Goal: Navigation & Orientation: Find specific page/section

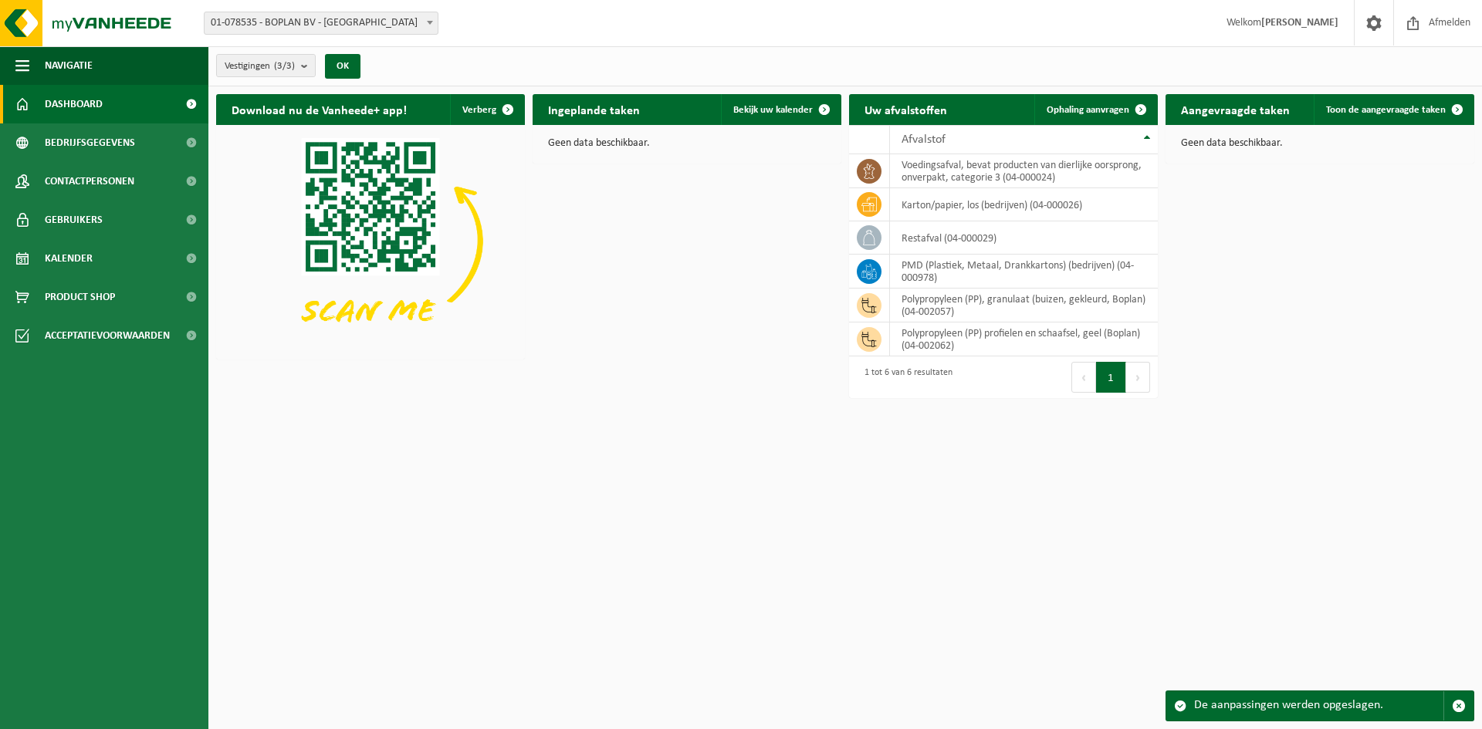
click at [58, 103] on span "Dashboard" at bounding box center [74, 104] width 58 height 39
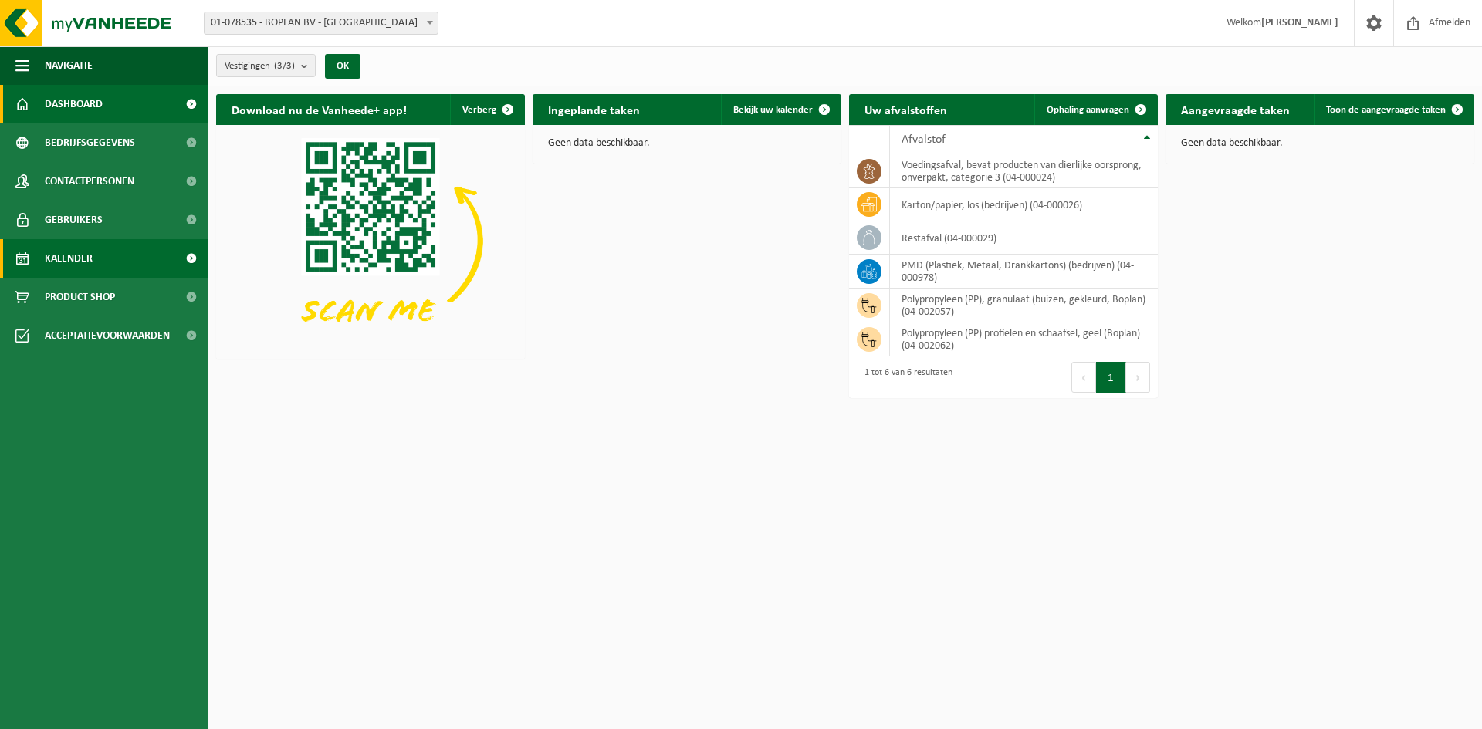
click at [52, 259] on span "Kalender" at bounding box center [69, 258] width 48 height 39
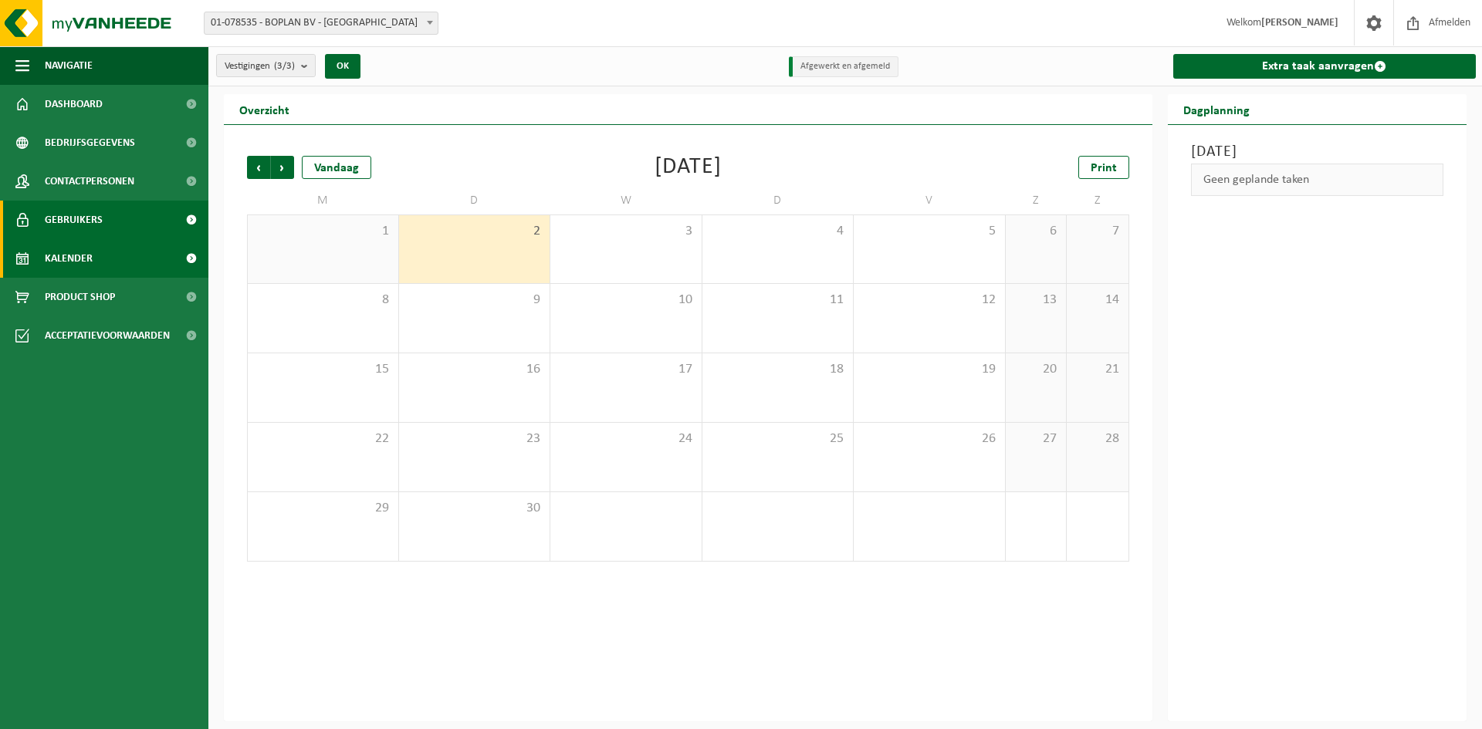
click at [59, 218] on span "Gebruikers" at bounding box center [74, 220] width 58 height 39
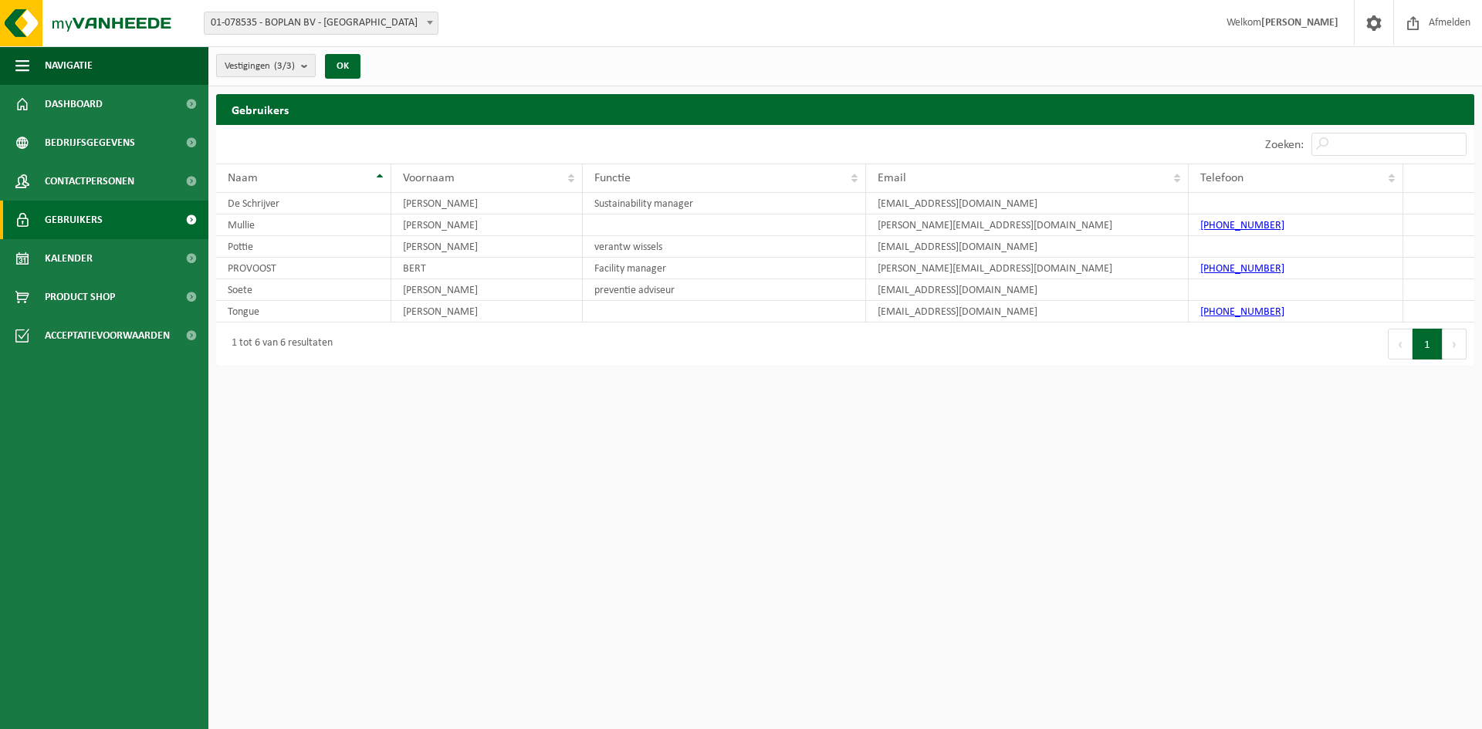
click at [309, 66] on b "submit" at bounding box center [308, 66] width 14 height 22
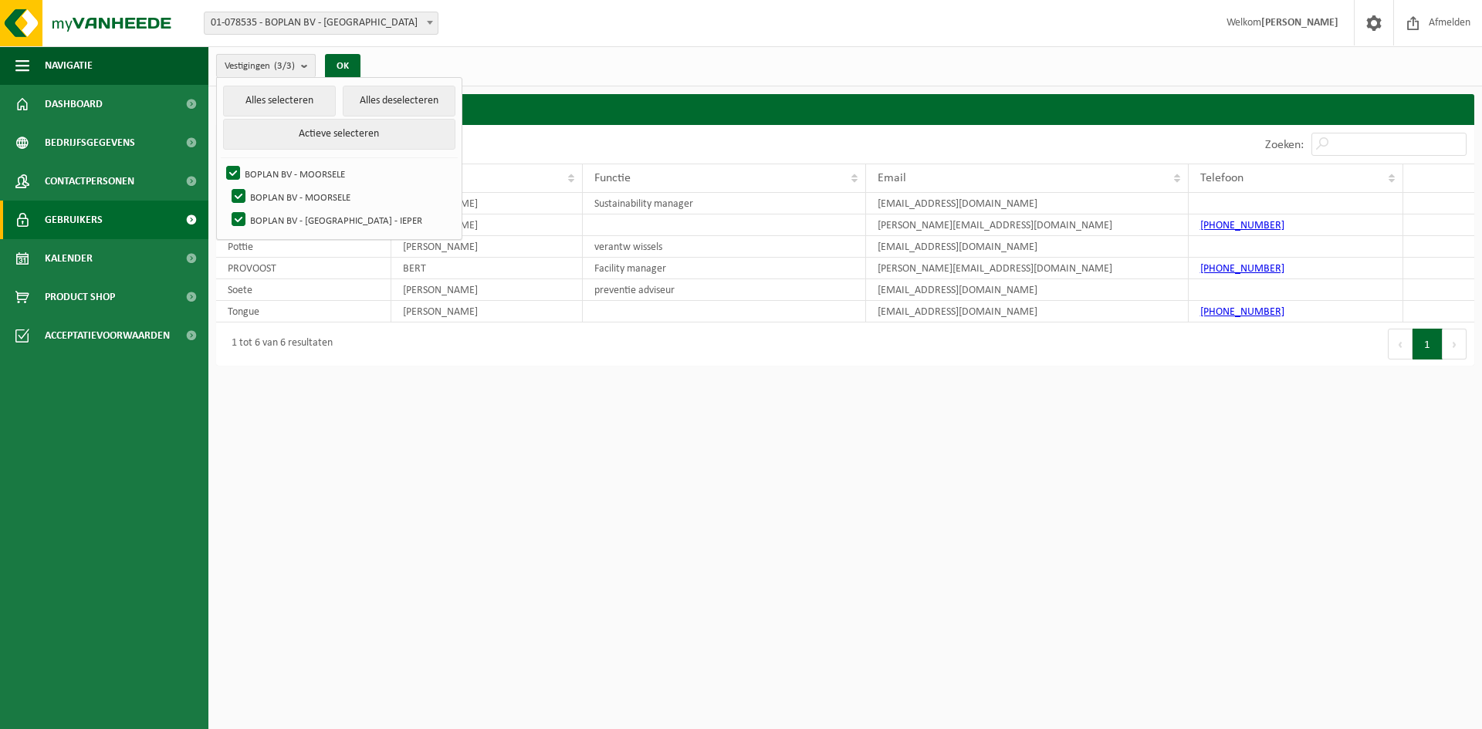
click at [308, 66] on b "submit" at bounding box center [308, 66] width 14 height 22
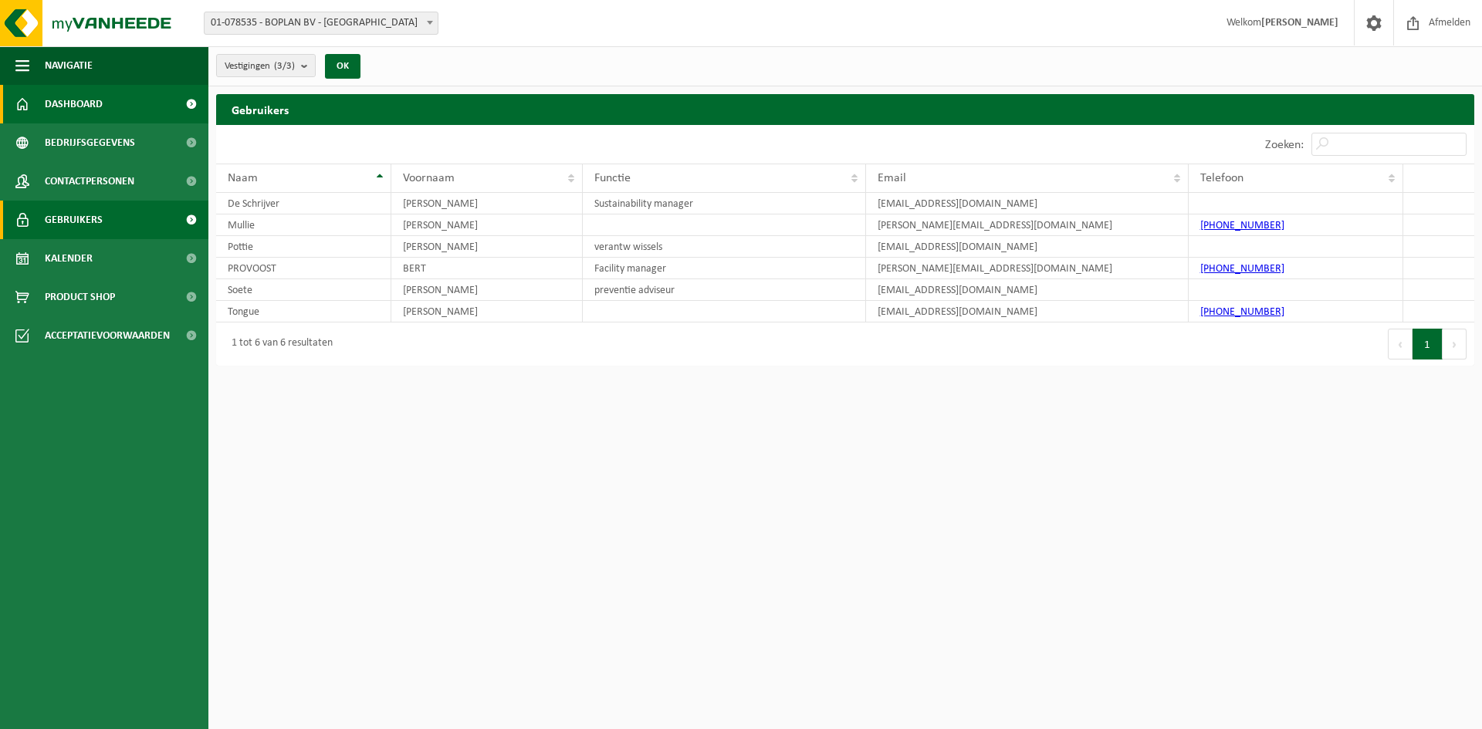
click at [77, 108] on span "Dashboard" at bounding box center [74, 104] width 58 height 39
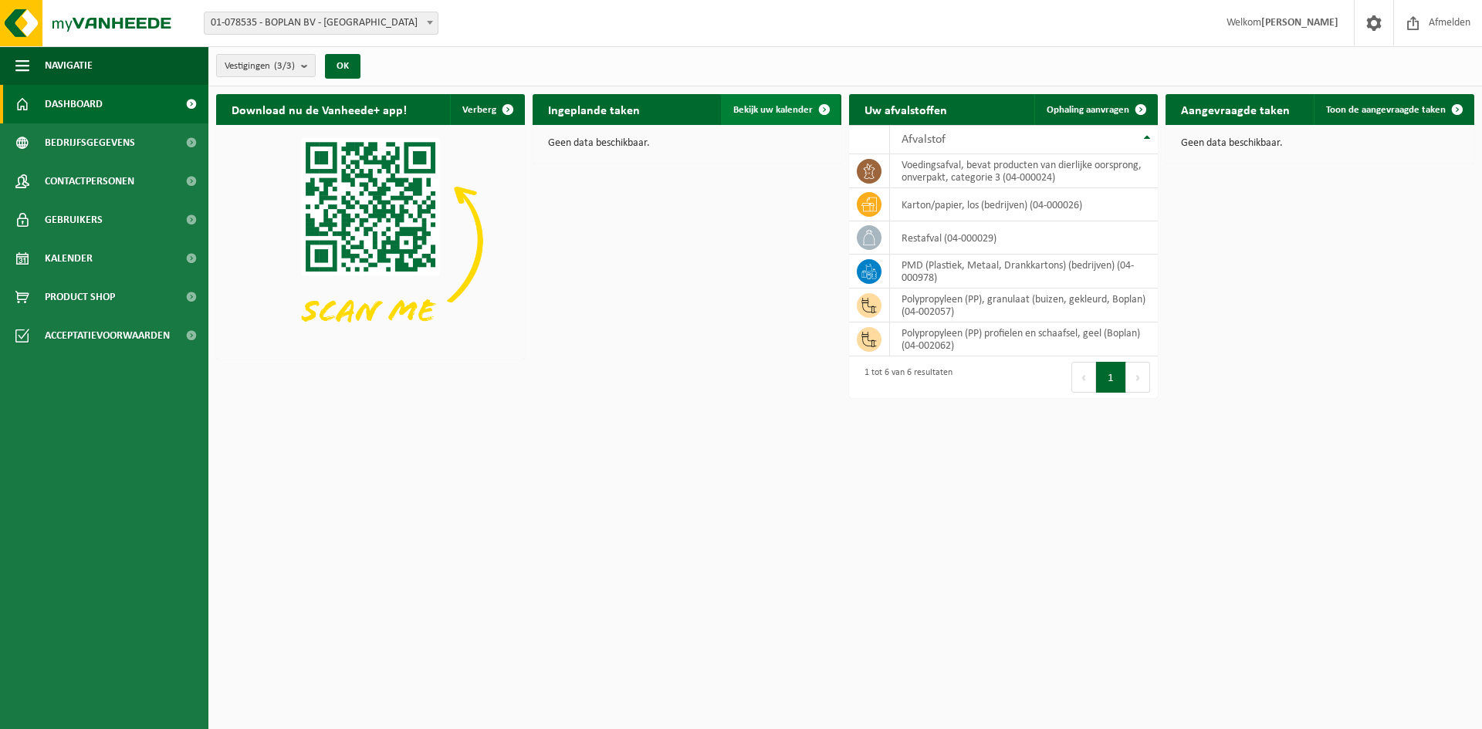
click at [824, 107] on span at bounding box center [824, 109] width 31 height 31
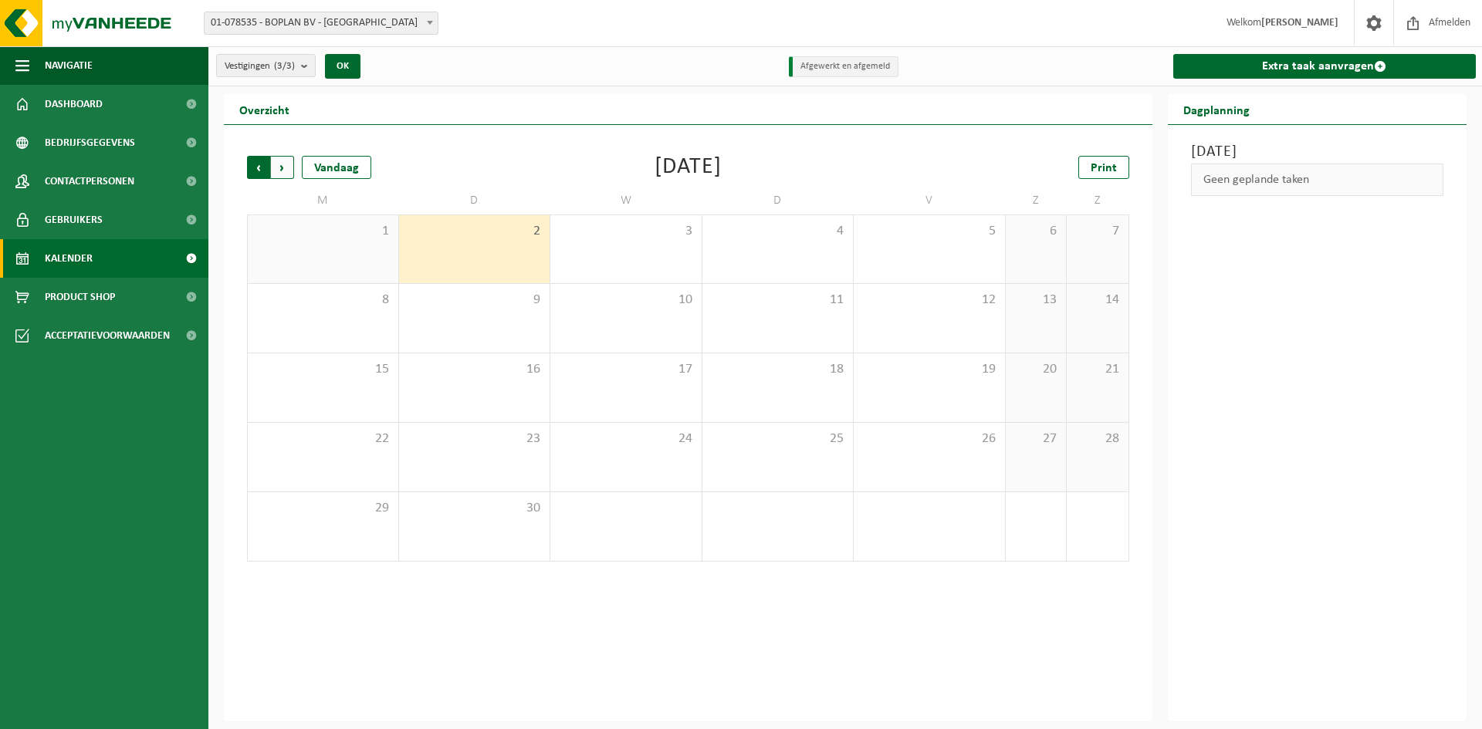
click at [287, 166] on span "Volgende" at bounding box center [282, 167] width 23 height 23
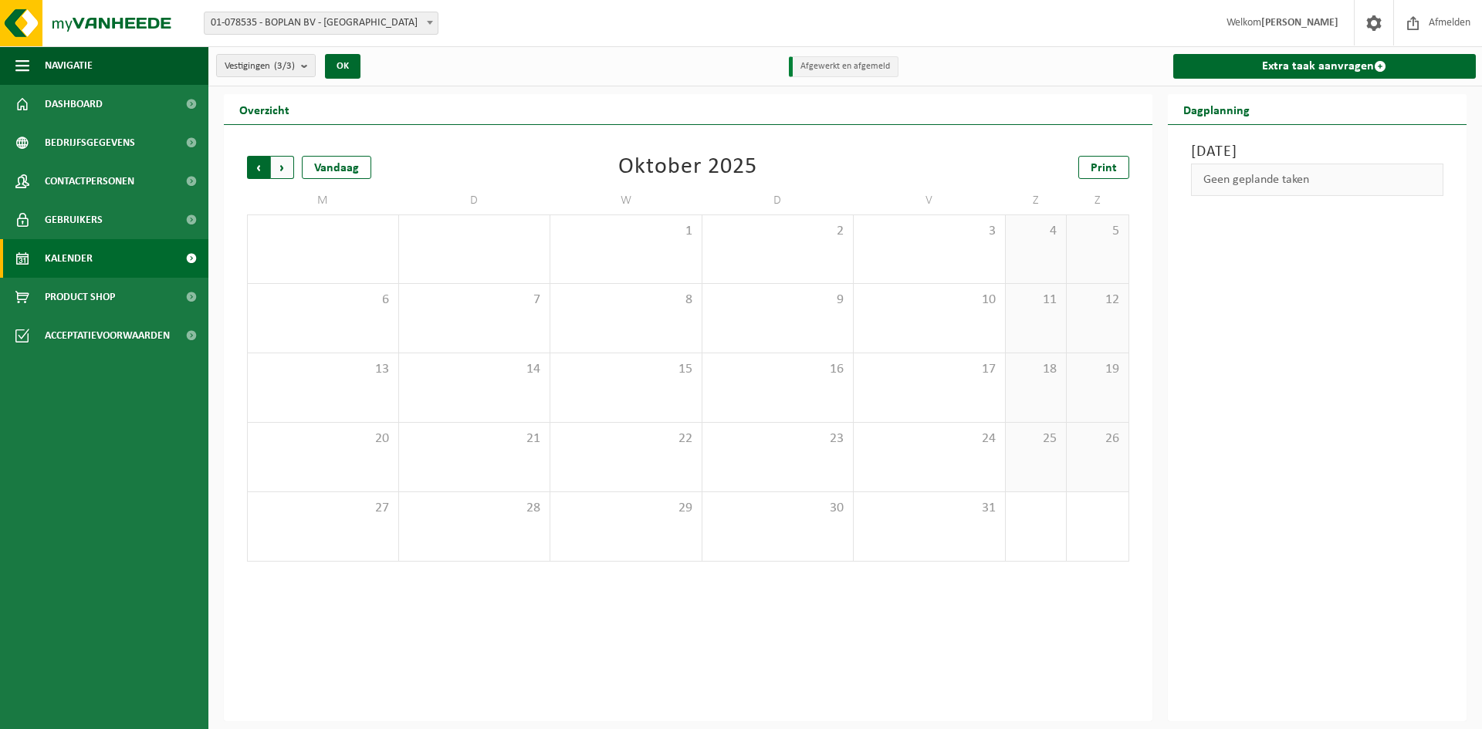
click at [286, 166] on span "Volgende" at bounding box center [282, 167] width 23 height 23
click at [259, 171] on span "Vorige" at bounding box center [258, 167] width 23 height 23
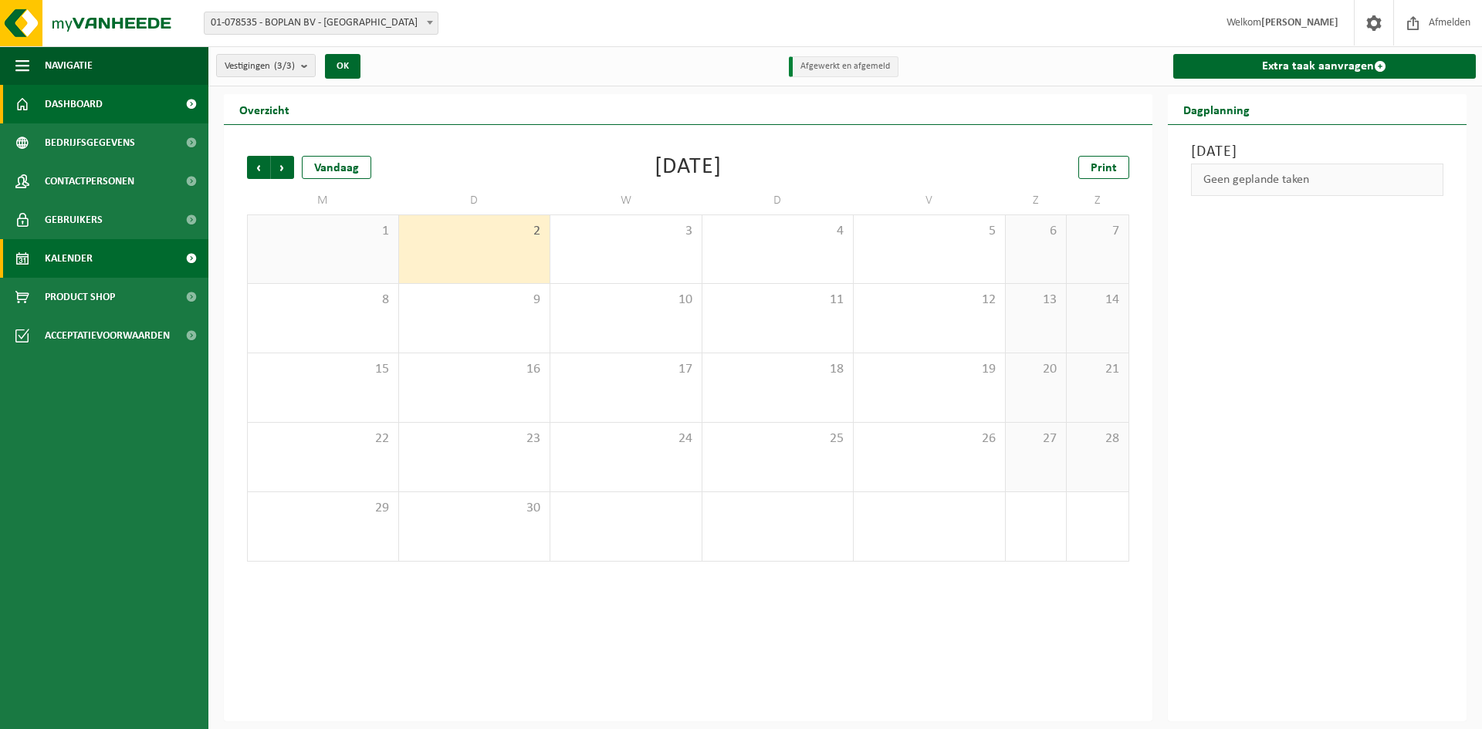
click at [93, 107] on span "Dashboard" at bounding box center [74, 104] width 58 height 39
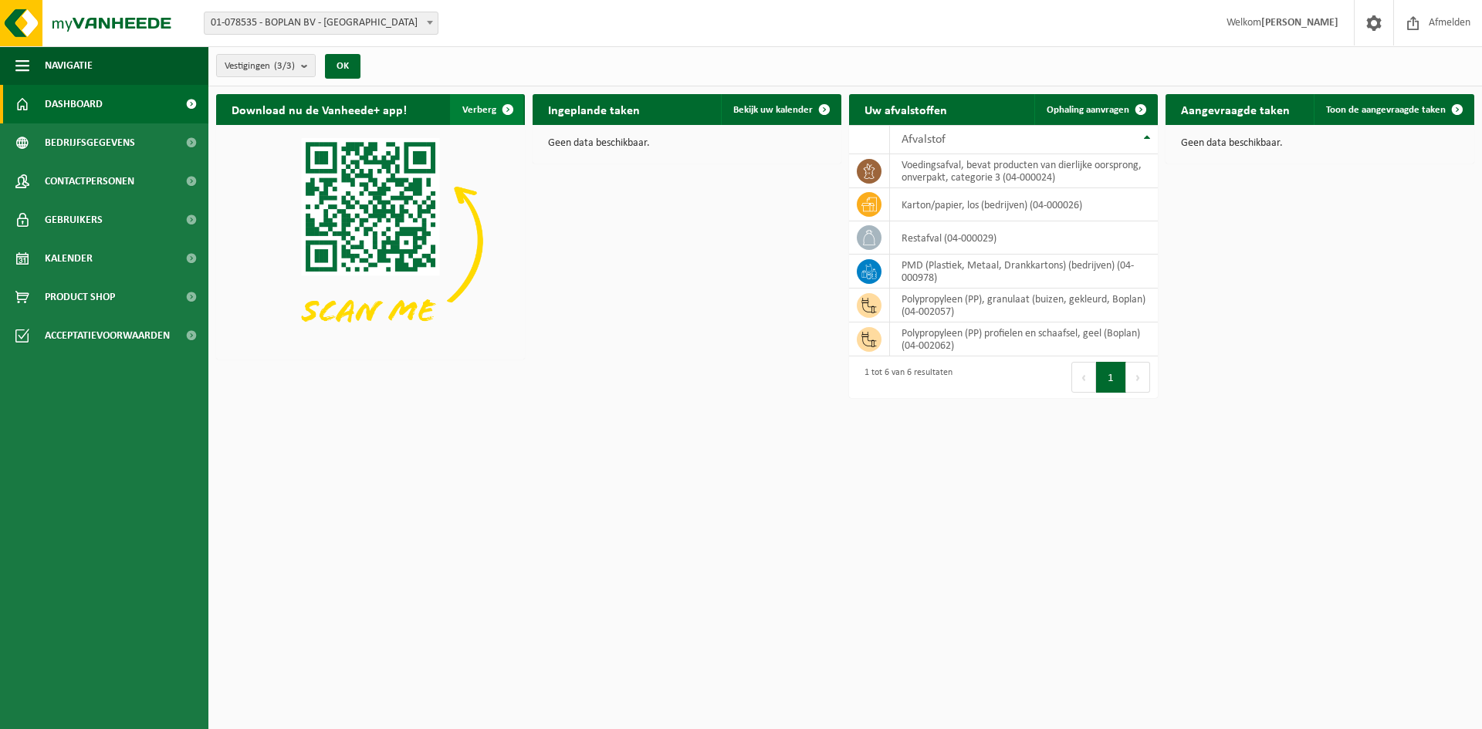
click at [506, 108] on span "button" at bounding box center [507, 109] width 31 height 31
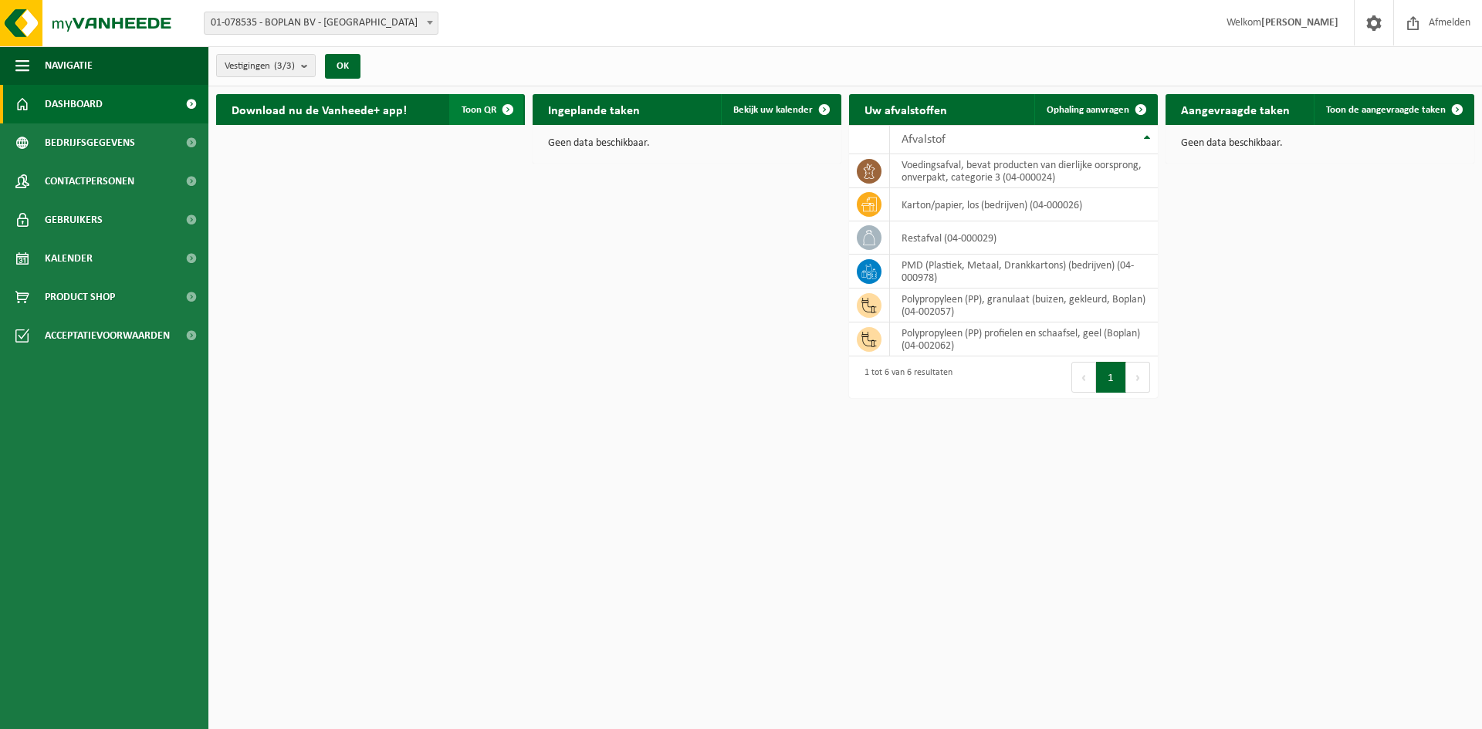
click at [506, 108] on span "button" at bounding box center [507, 109] width 31 height 31
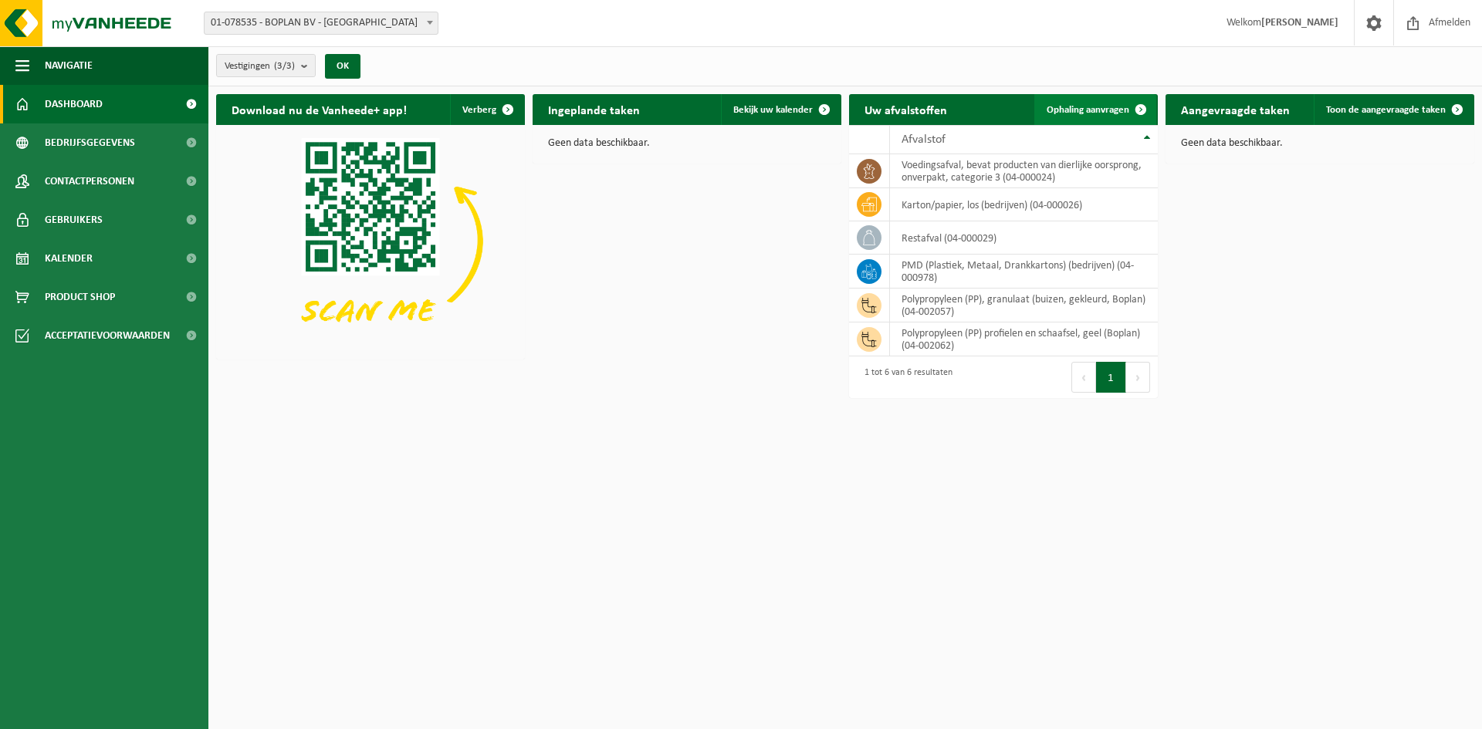
click at [1139, 107] on span at bounding box center [1140, 109] width 31 height 31
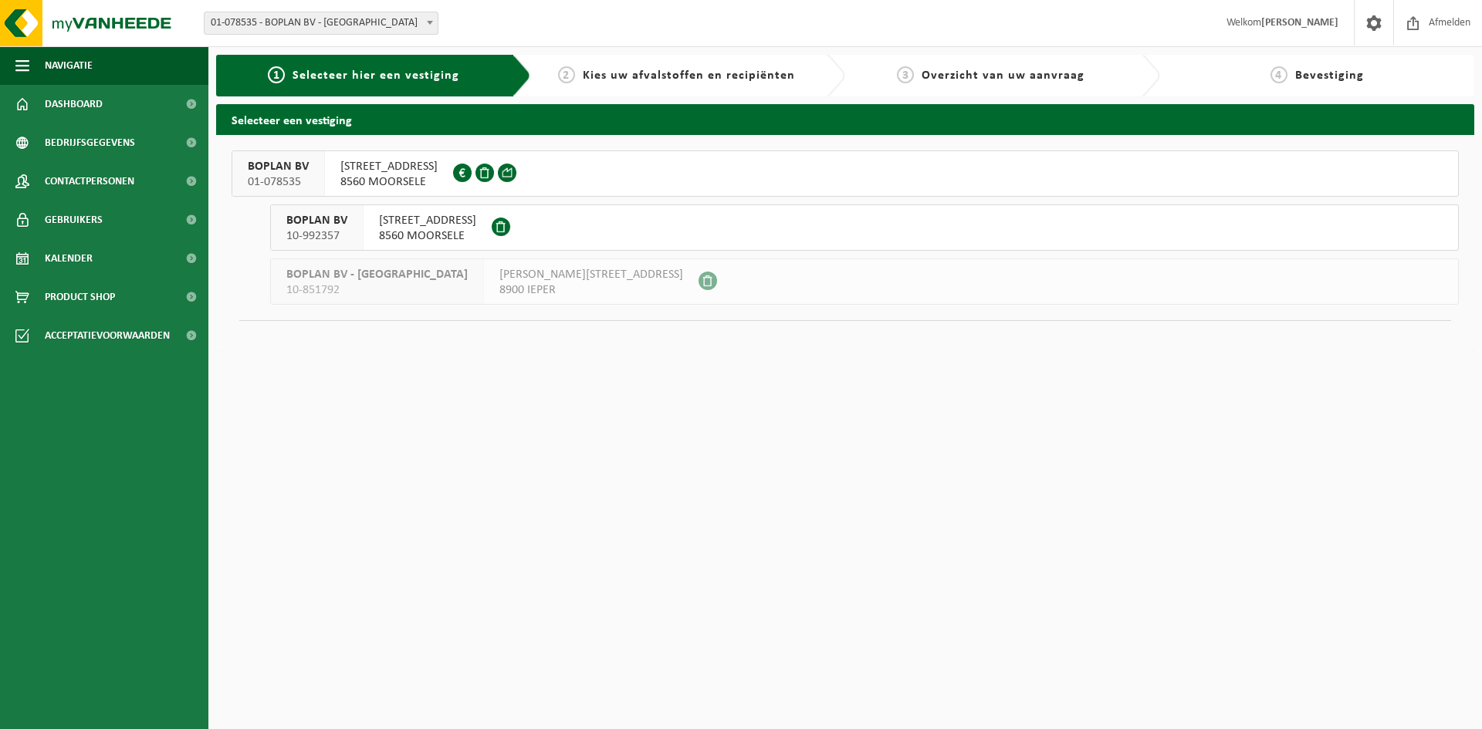
click at [283, 177] on span "01-078535" at bounding box center [278, 181] width 61 height 15
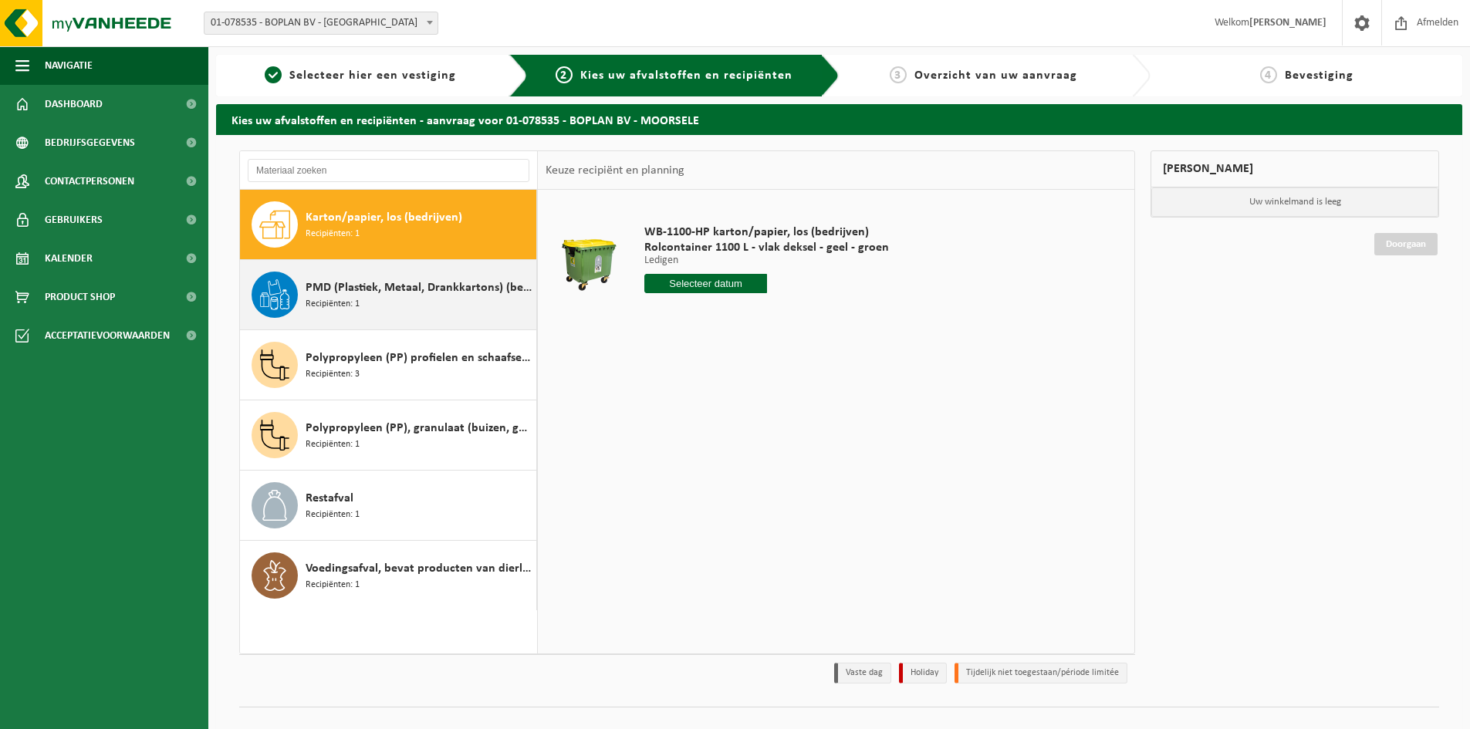
click at [367, 308] on div "PMD (Plastiek, Metaal, Drankkartons) (bedrijven) Recipiënten: 1" at bounding box center [419, 295] width 227 height 46
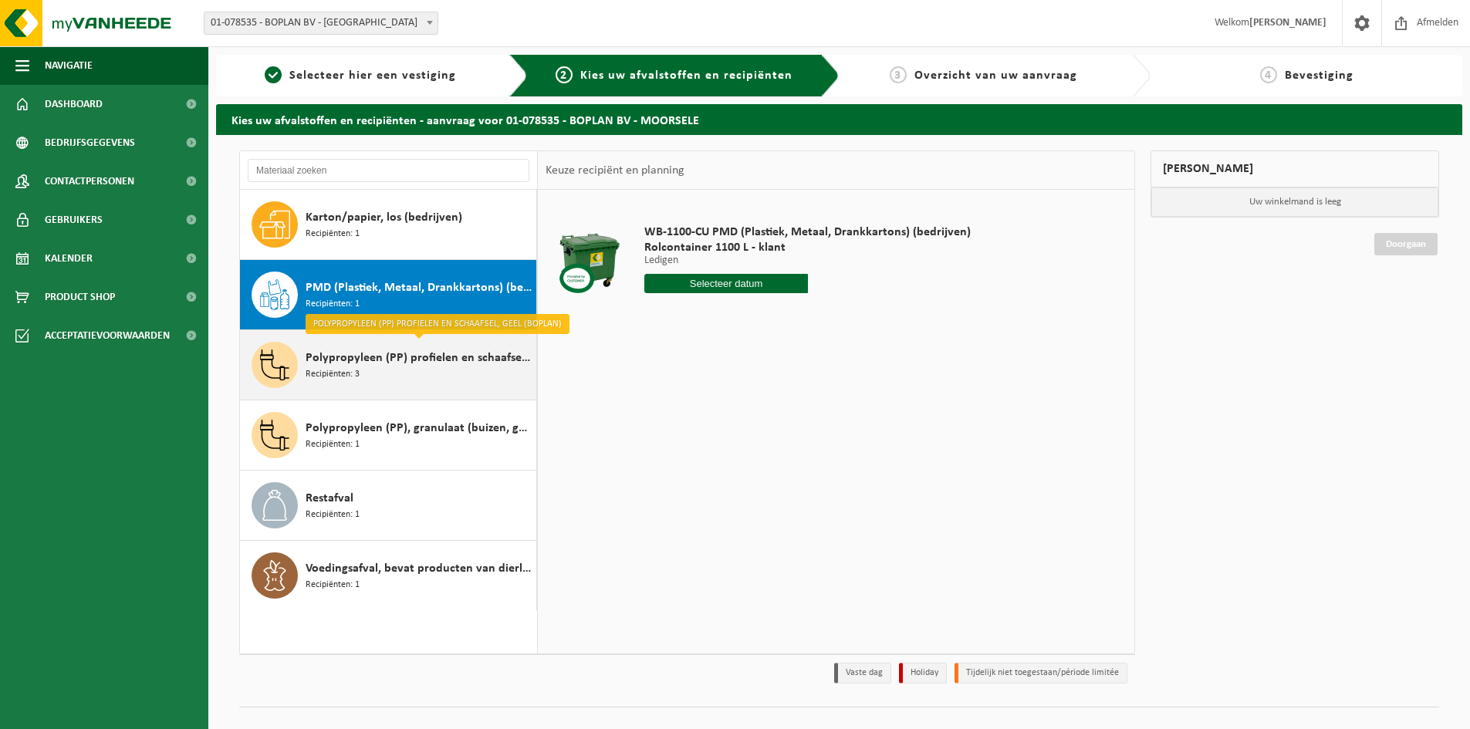
click at [393, 374] on div "Polypropyleen (PP) profielen en schaafsel, geel (Boplan) Recipiënten: 3" at bounding box center [419, 365] width 227 height 46
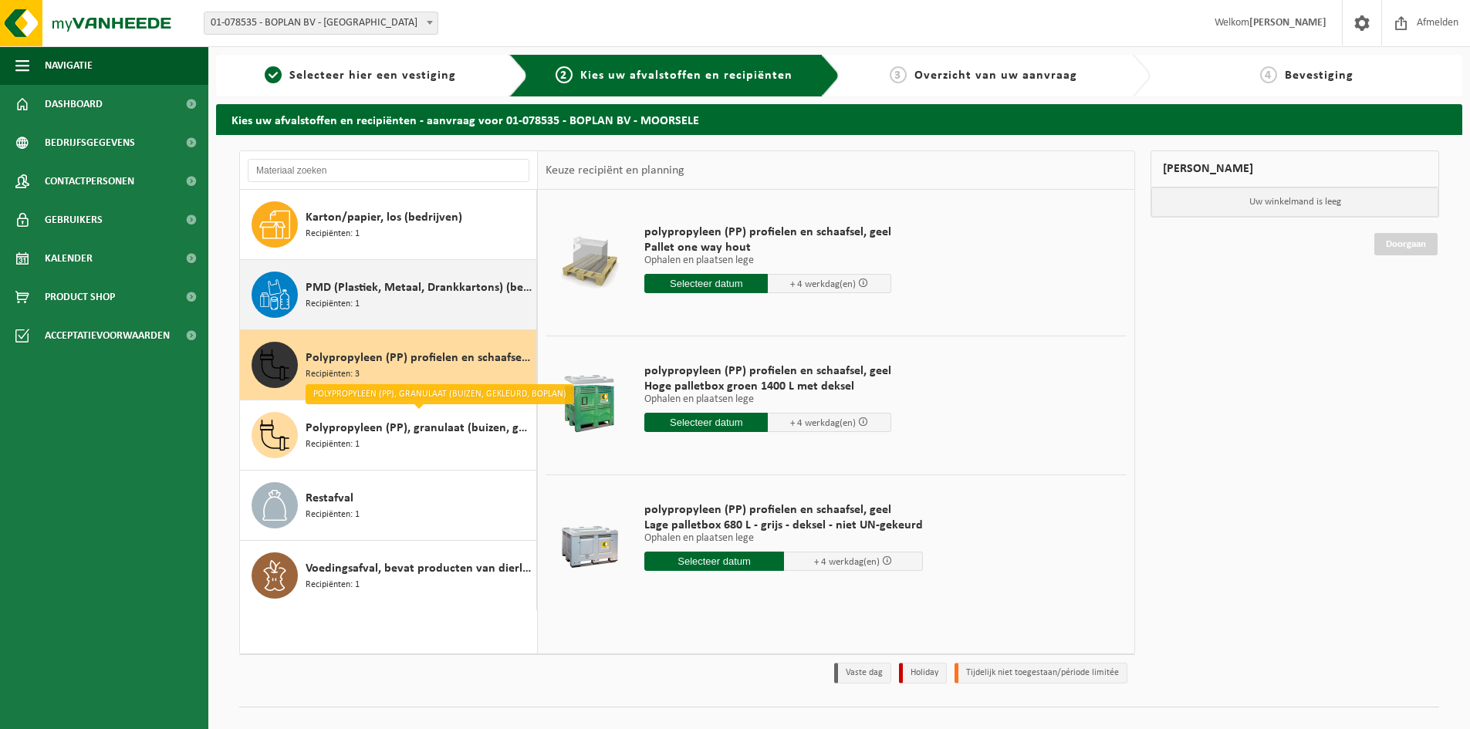
click at [401, 309] on div "PMD (Plastiek, Metaal, Drankkartons) (bedrijven) Recipiënten: 1" at bounding box center [419, 295] width 227 height 46
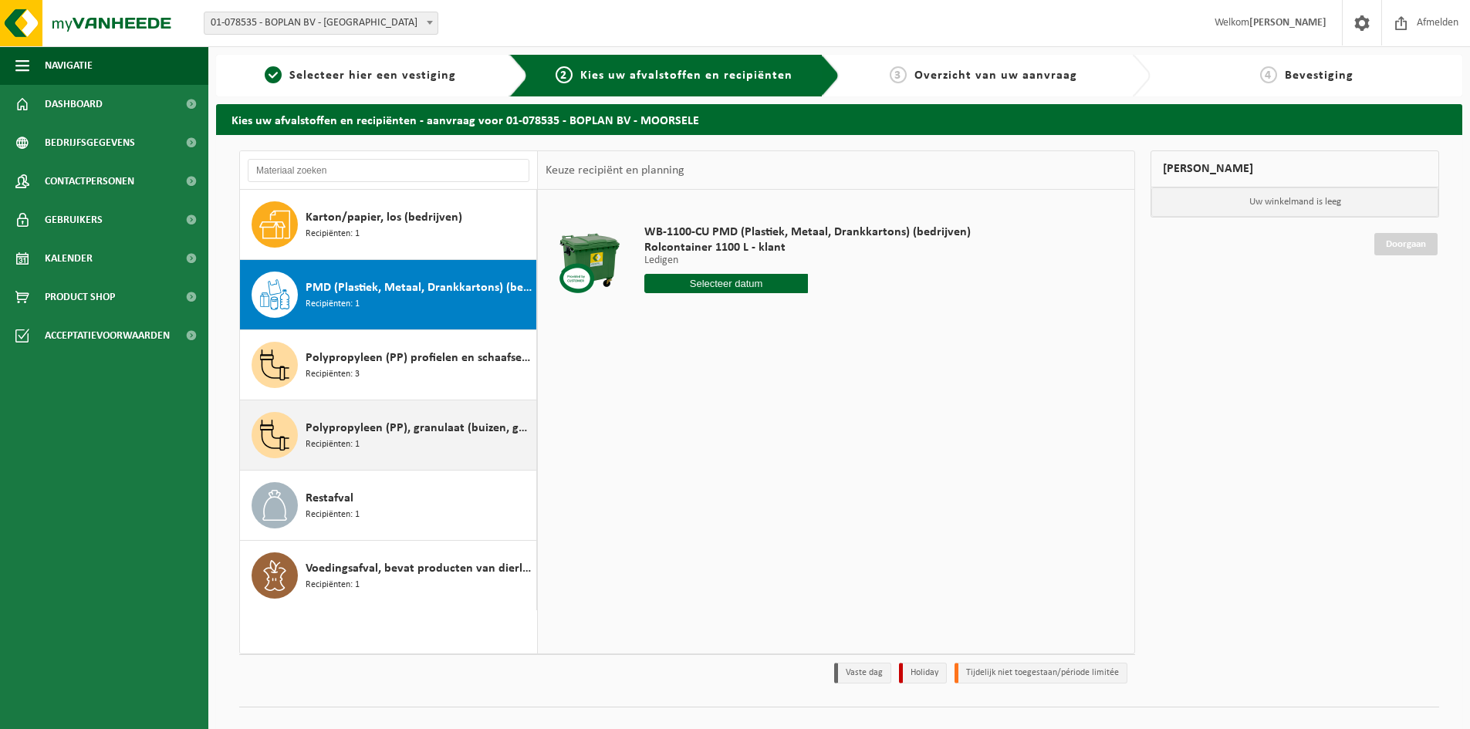
click at [413, 450] on div "Polypropyleen (PP), granulaat (buizen, gekleurd, Boplan) Recipiënten: 1" at bounding box center [419, 435] width 227 height 46
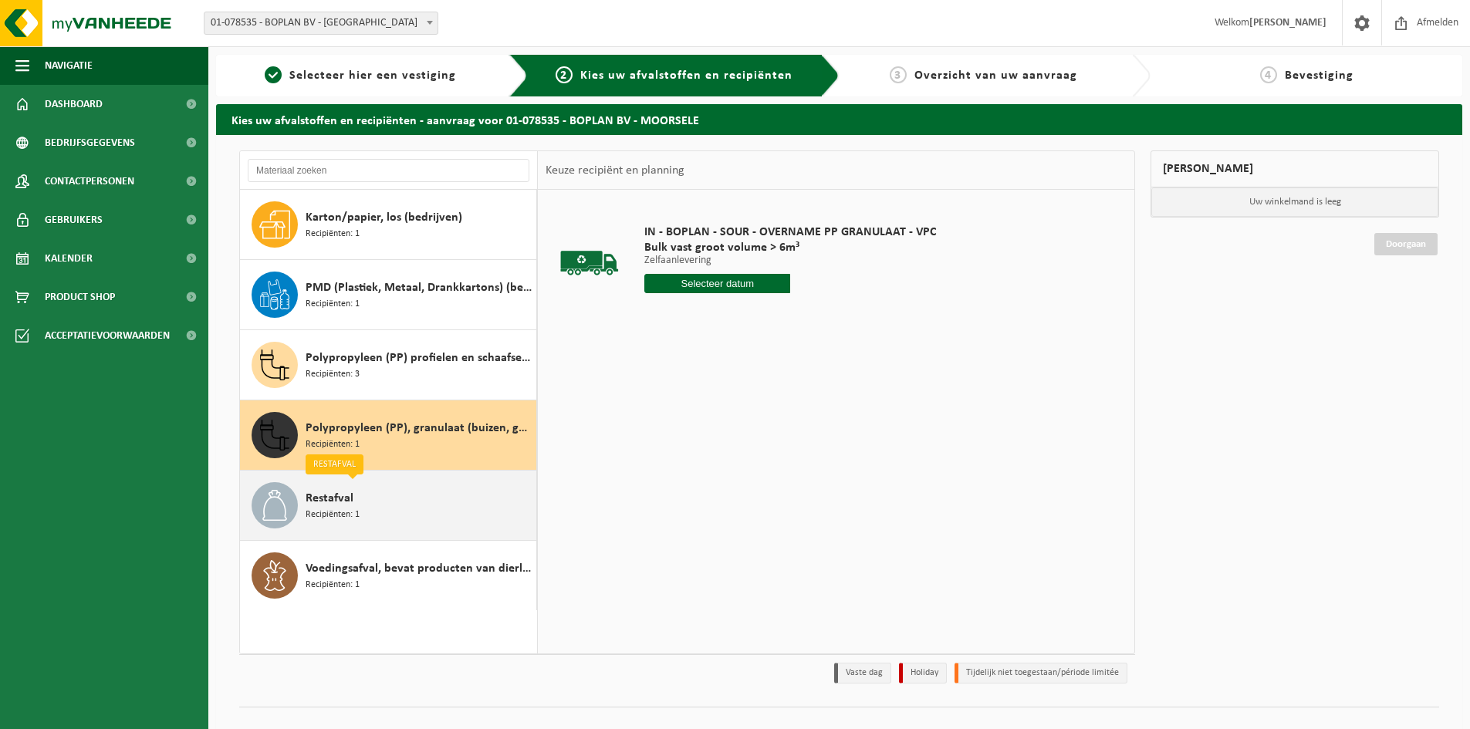
click at [407, 509] on div "Restafval Recipiënten: 1" at bounding box center [419, 505] width 227 height 46
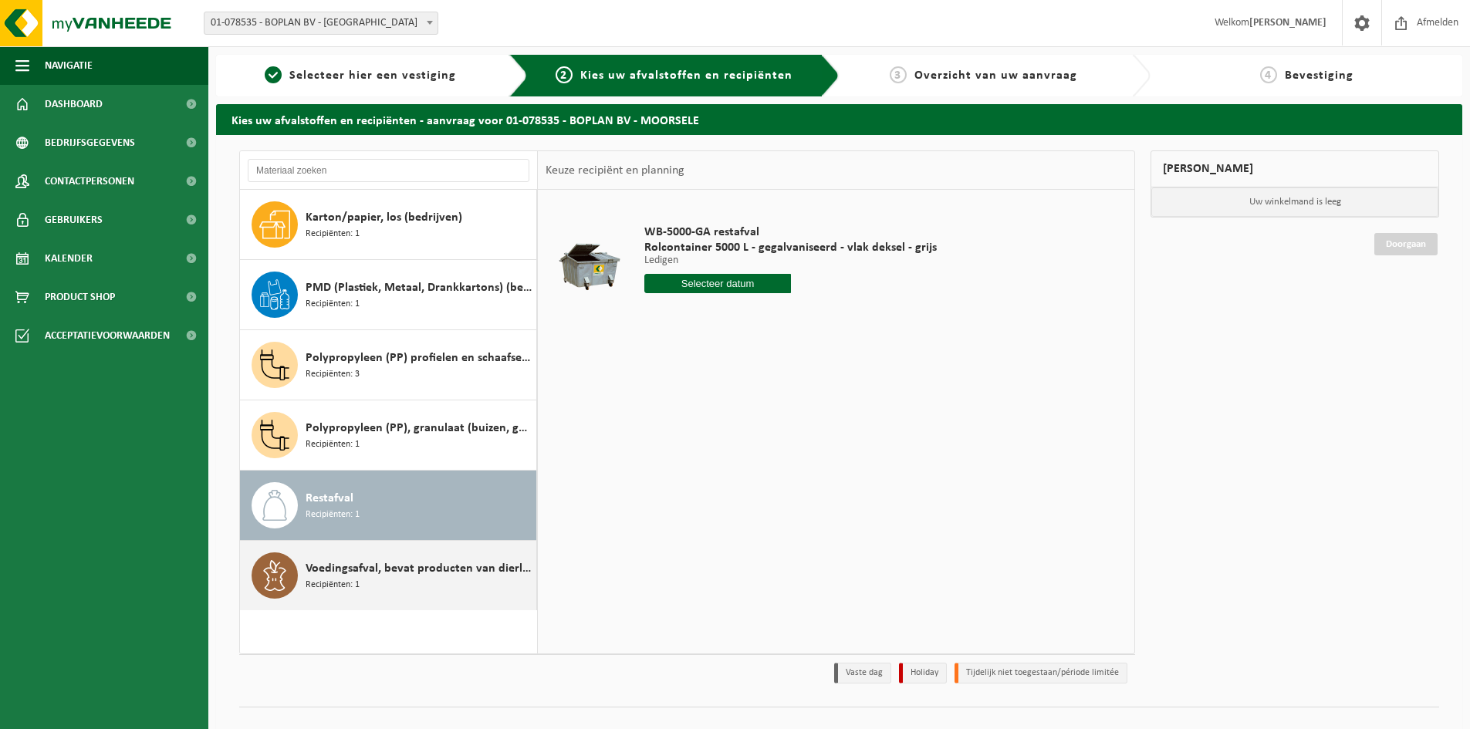
click at [411, 592] on div "Voedingsafval, bevat producten van dierlijke oorsprong, onverpakt, categorie 3 …" at bounding box center [419, 576] width 227 height 46
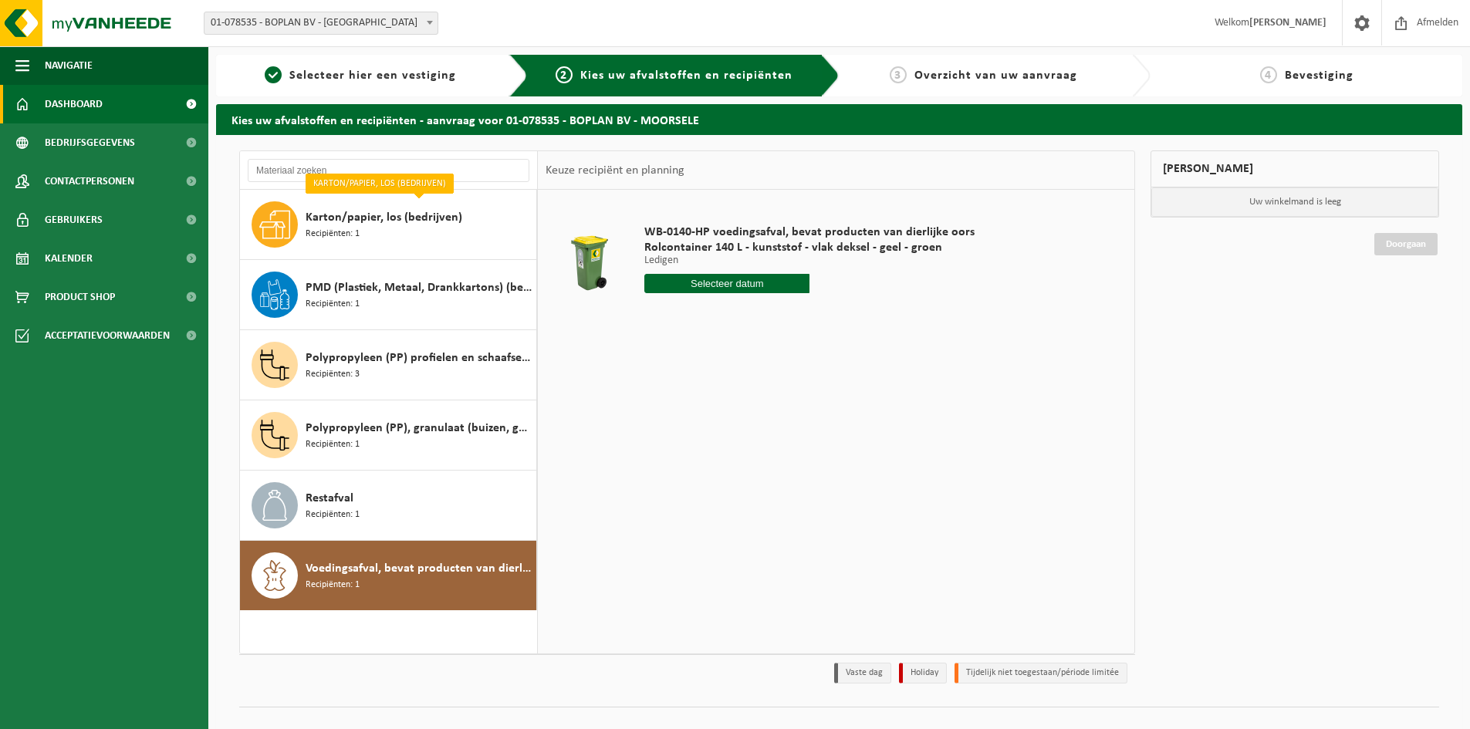
click at [93, 105] on span "Dashboard" at bounding box center [74, 104] width 58 height 39
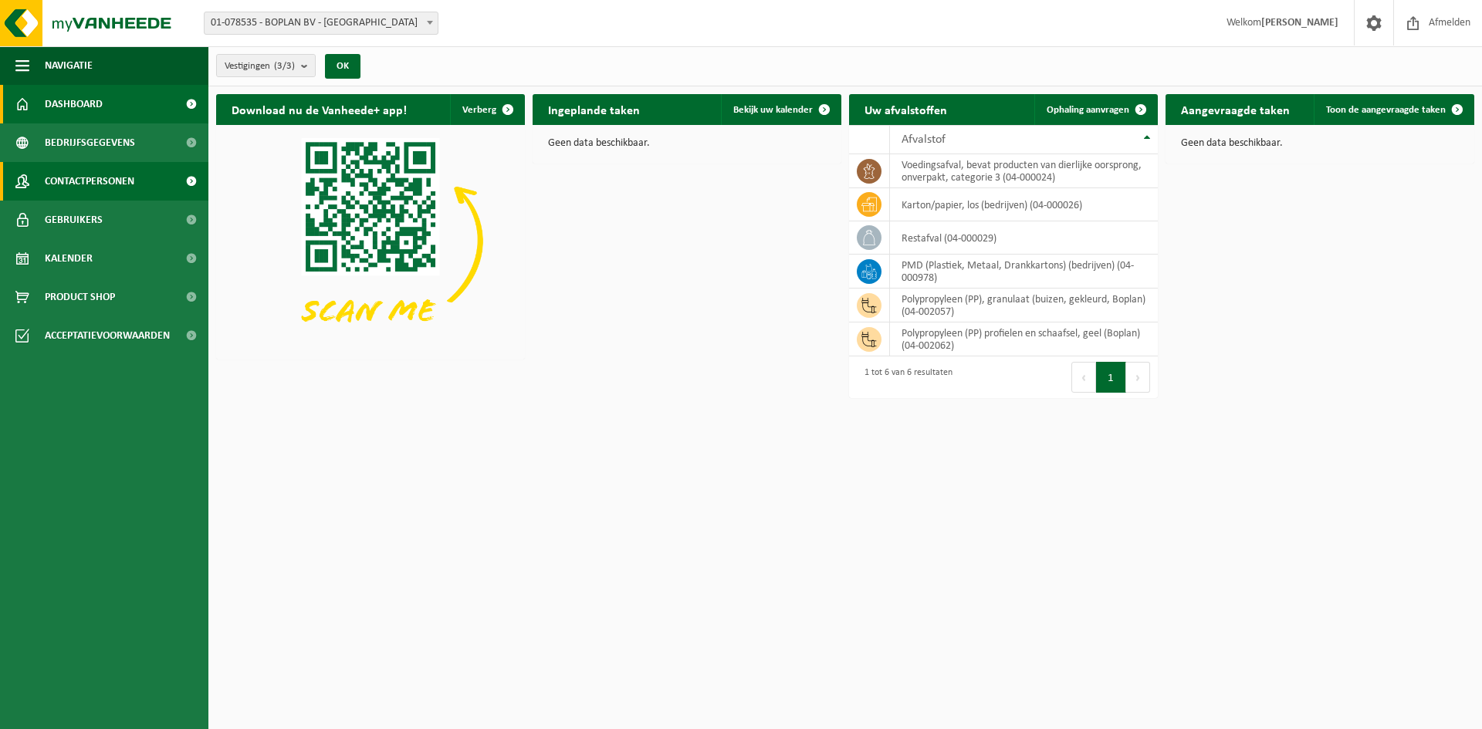
click at [65, 184] on span "Contactpersonen" at bounding box center [90, 181] width 90 height 39
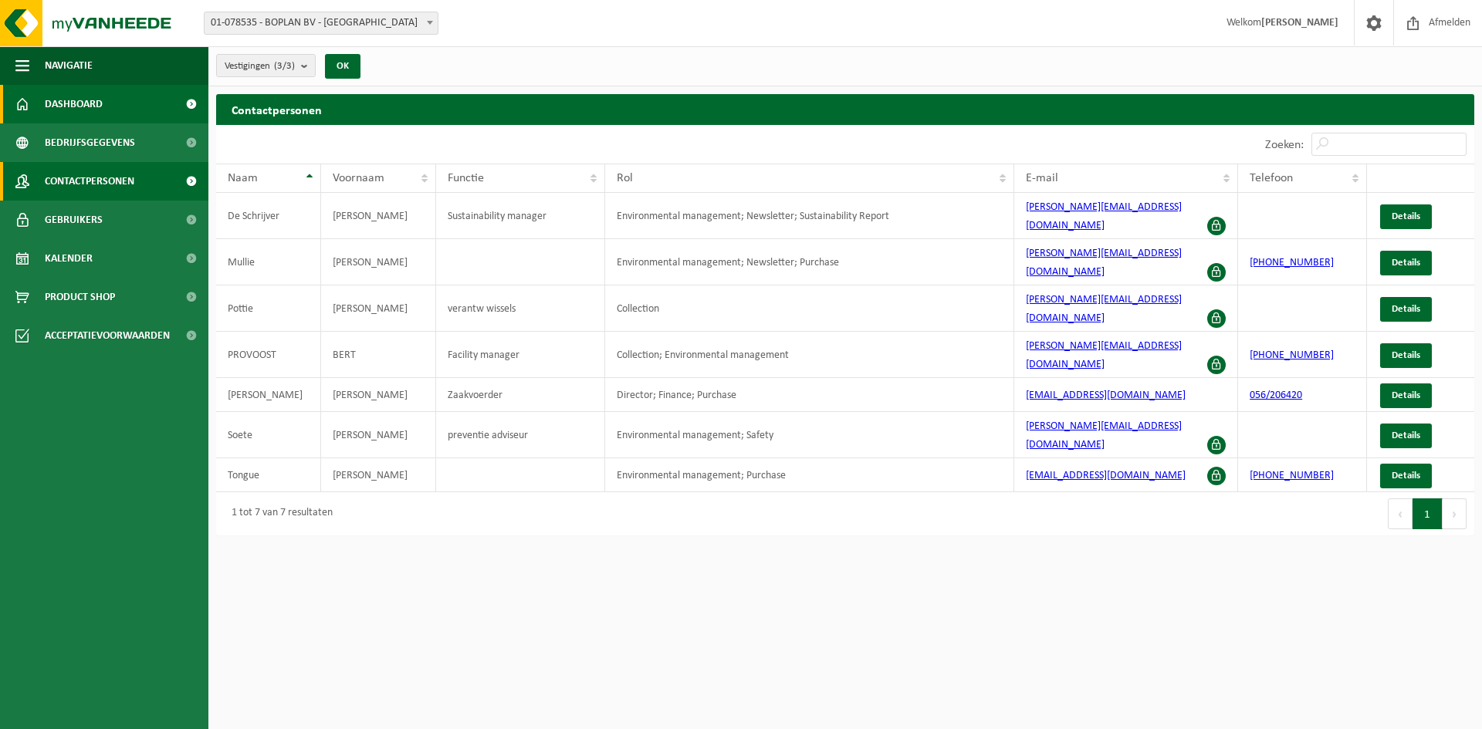
click at [86, 107] on span "Dashboard" at bounding box center [74, 104] width 58 height 39
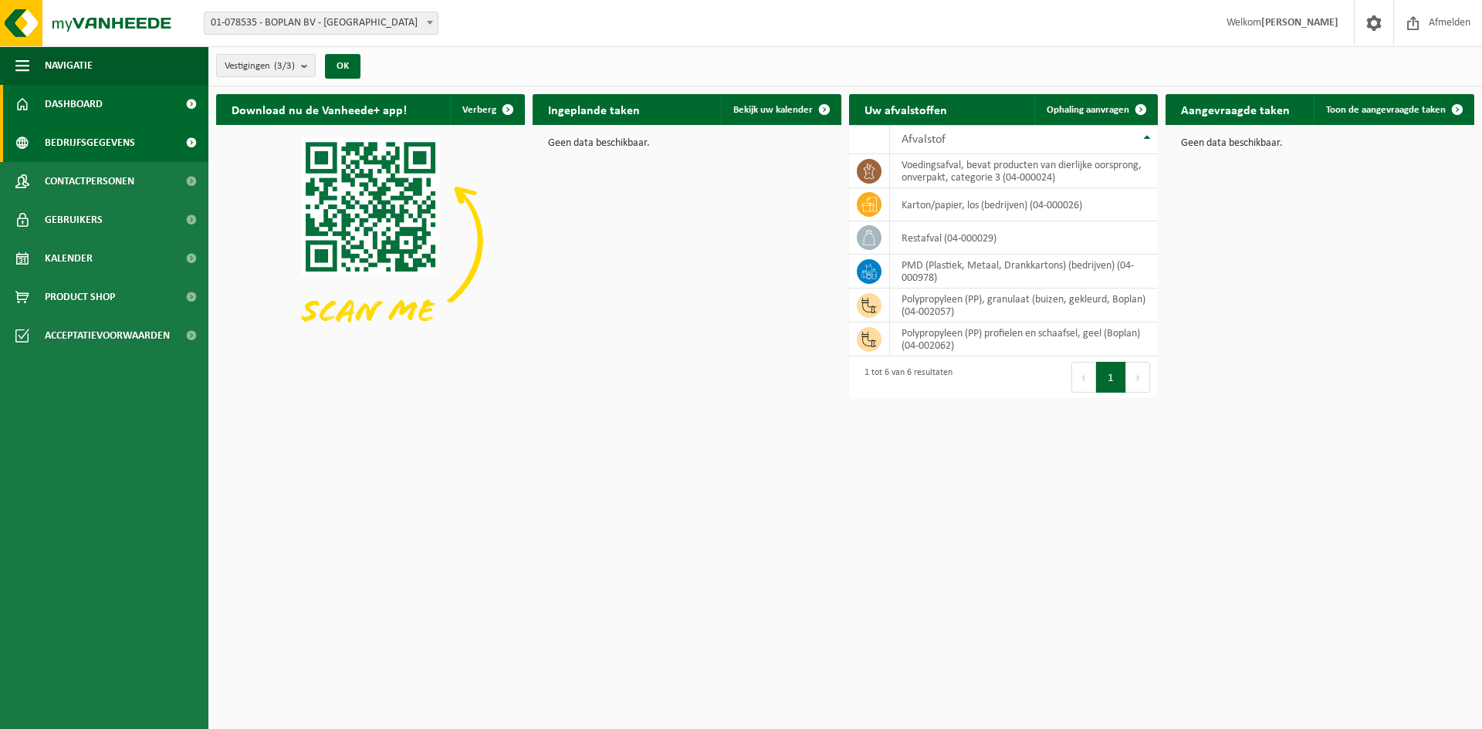
click at [76, 144] on span "Bedrijfsgegevens" at bounding box center [90, 142] width 90 height 39
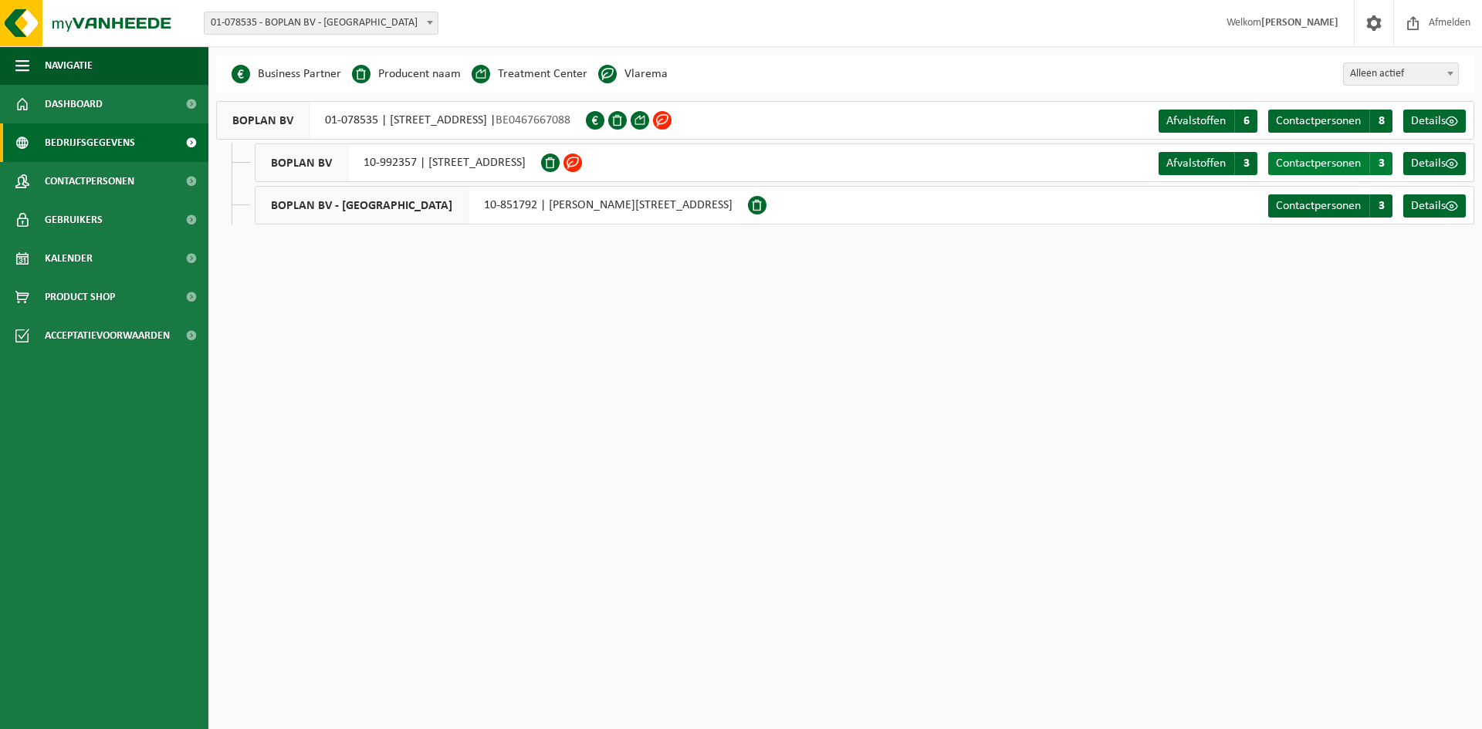
click at [1384, 162] on span "3" at bounding box center [1380, 163] width 23 height 23
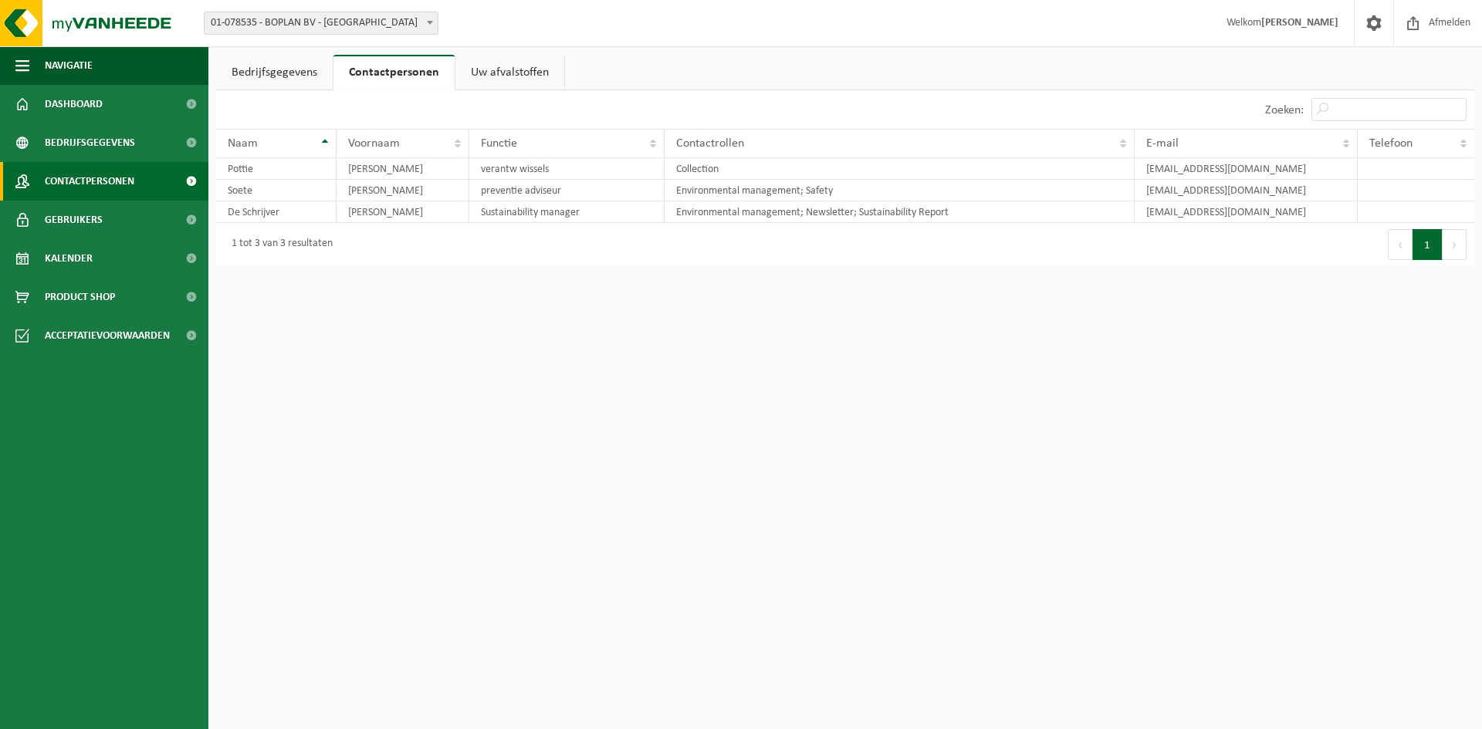
click at [119, 184] on span "Contactpersonen" at bounding box center [90, 181] width 90 height 39
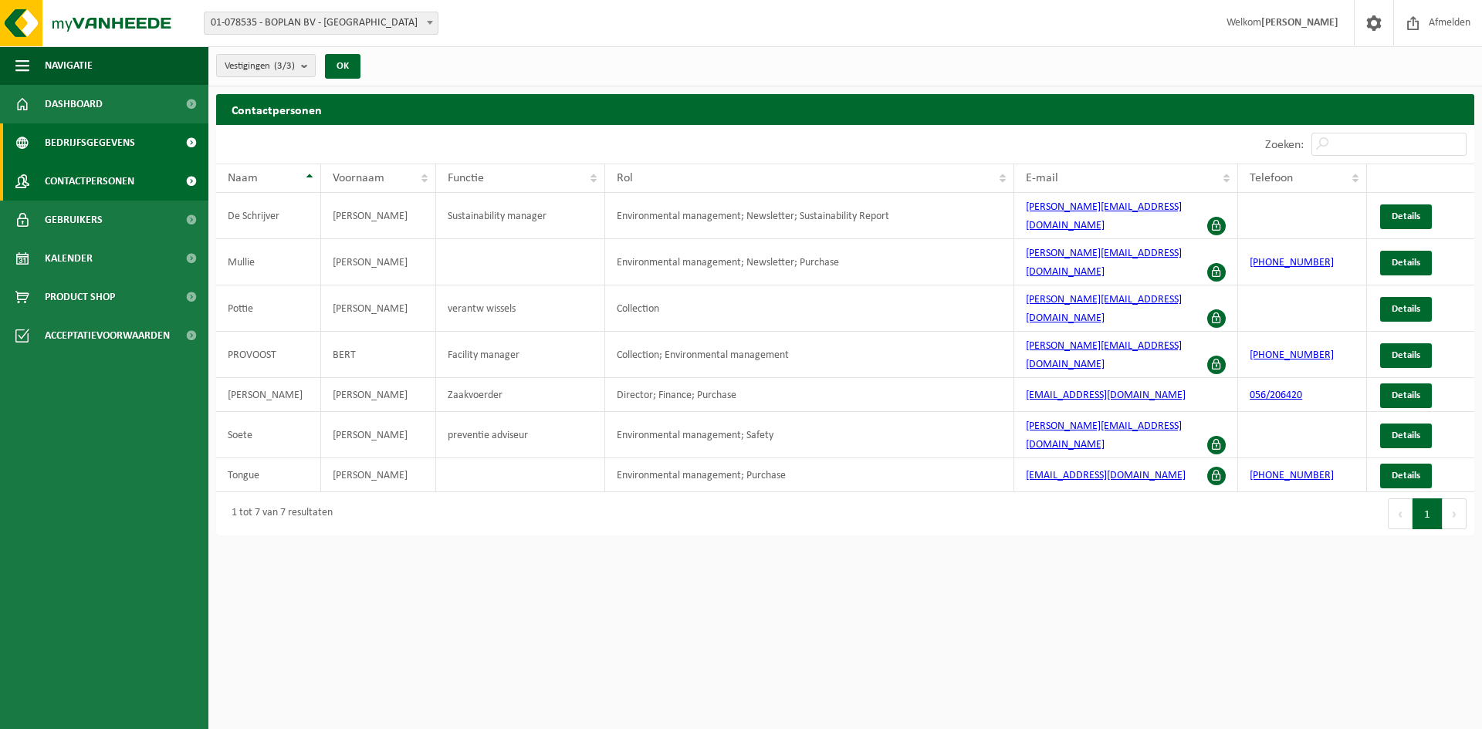
click at [123, 140] on span "Bedrijfsgegevens" at bounding box center [90, 142] width 90 height 39
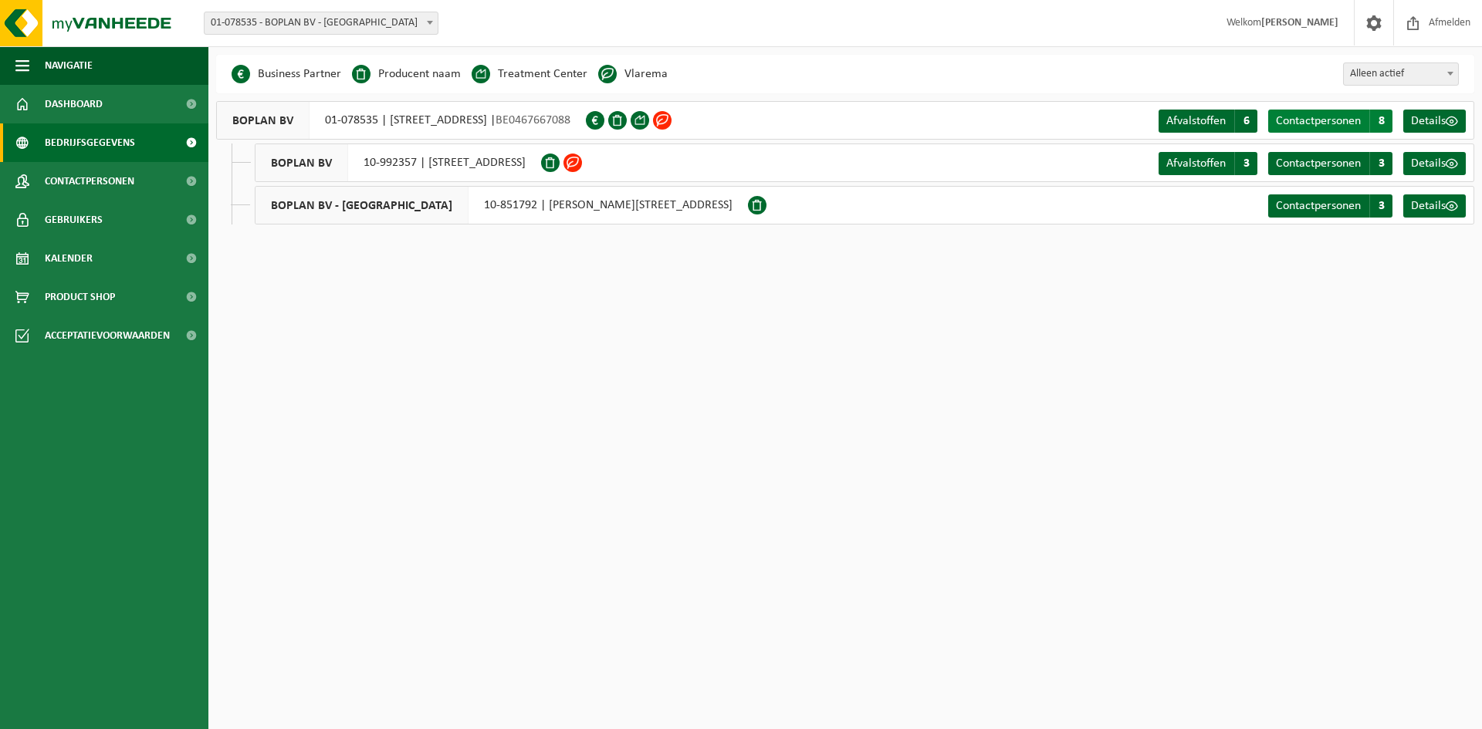
click at [1385, 119] on span "8" at bounding box center [1380, 121] width 23 height 23
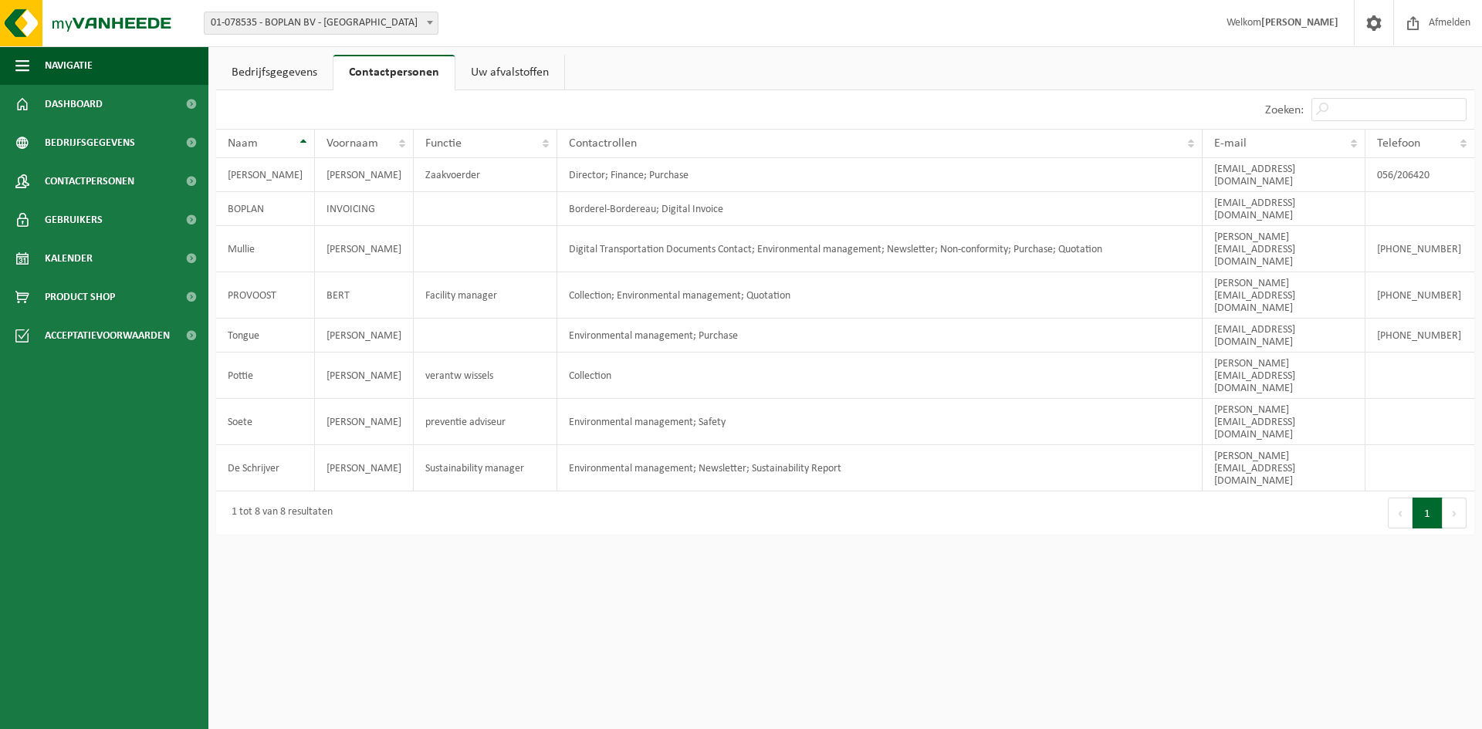
click at [523, 67] on link "Uw afvalstoffen" at bounding box center [509, 73] width 109 height 36
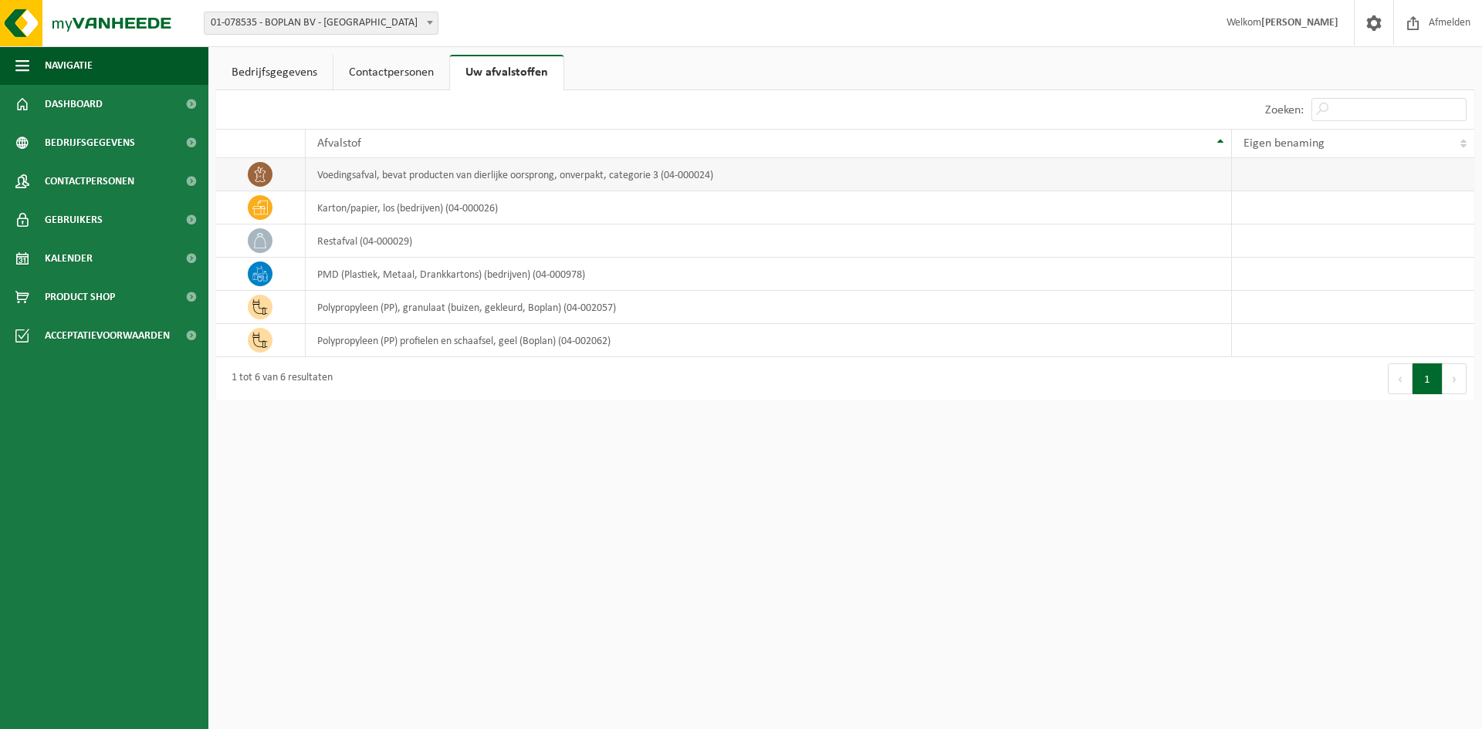
click at [1285, 187] on td at bounding box center [1353, 174] width 242 height 33
click at [398, 74] on link "Contactpersonen" at bounding box center [391, 73] width 116 height 36
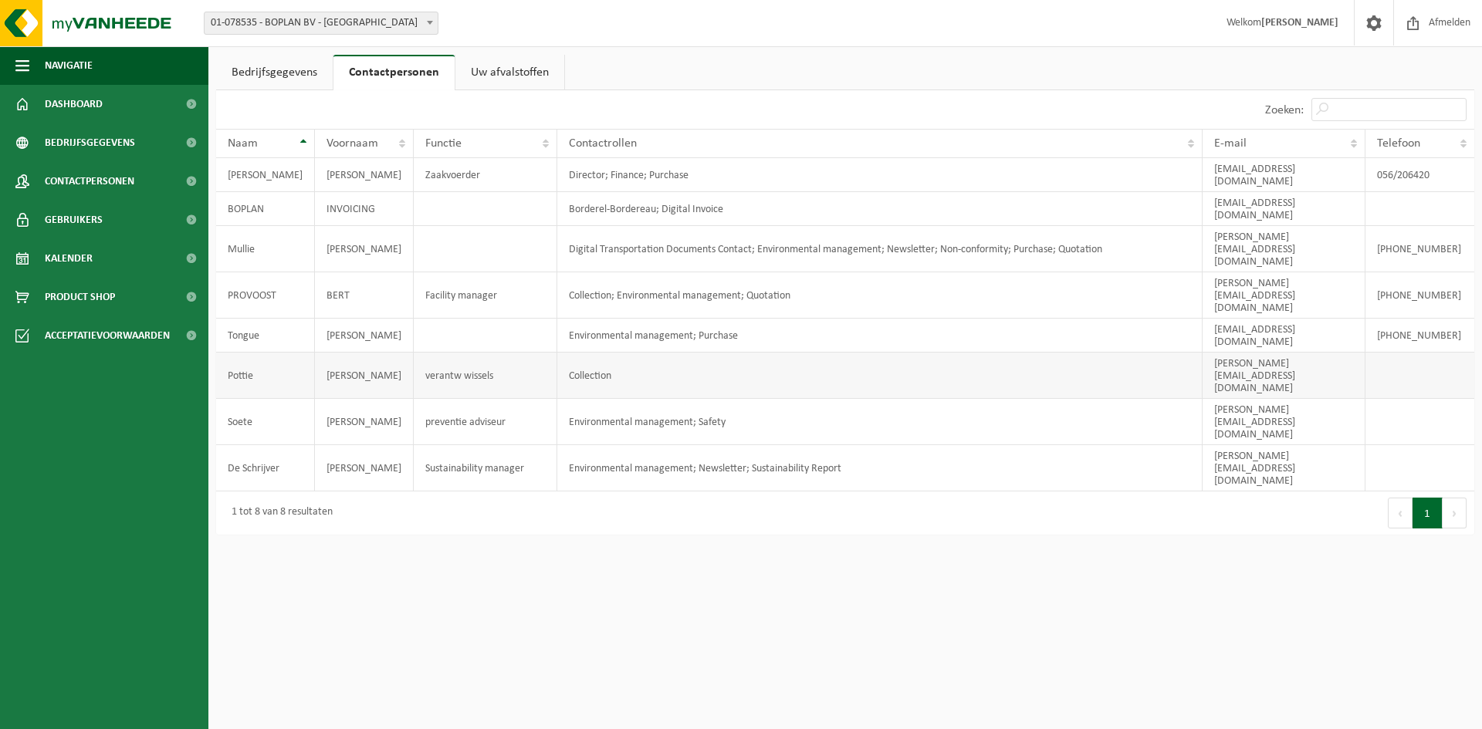
click at [1388, 353] on td at bounding box center [1419, 376] width 109 height 46
click at [96, 183] on span "Contactpersonen" at bounding box center [90, 181] width 90 height 39
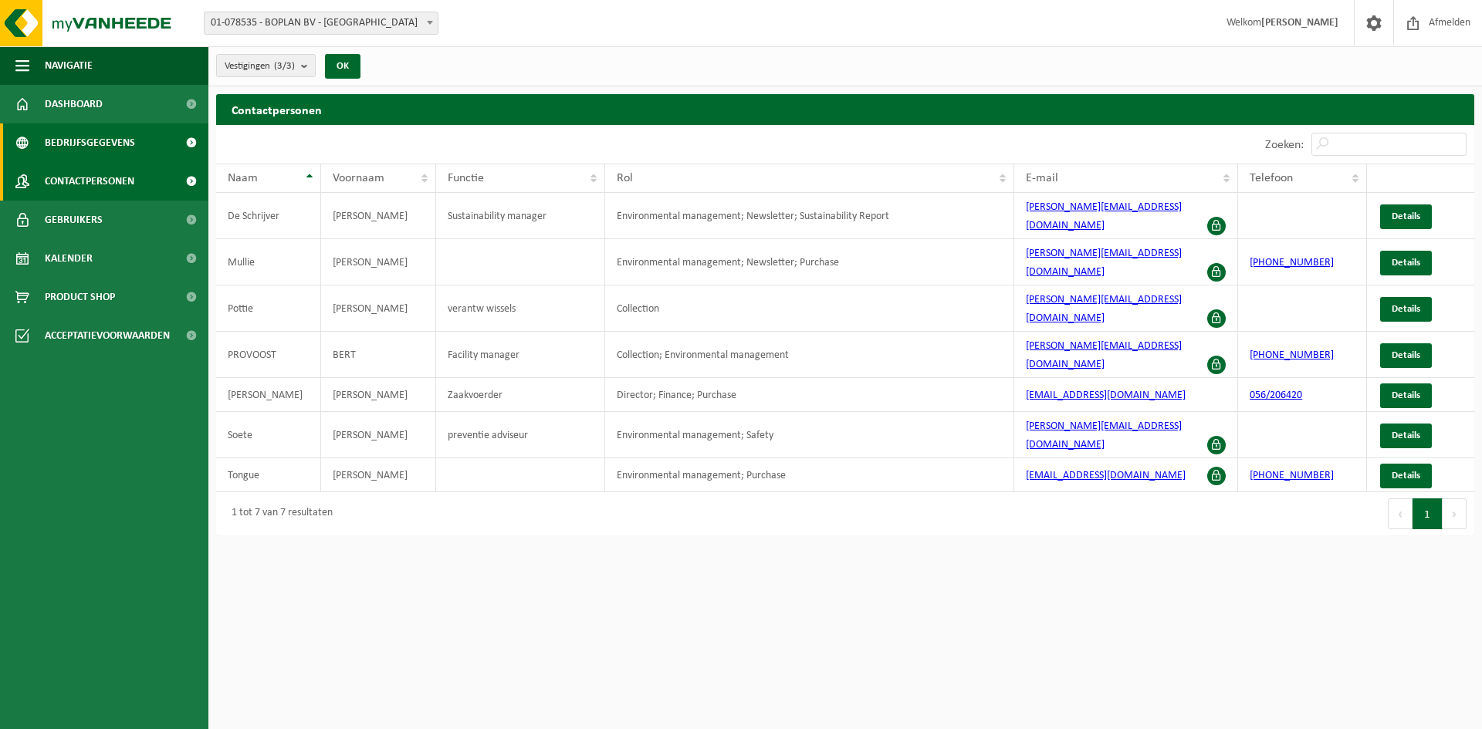
click at [103, 143] on span "Bedrijfsgegevens" at bounding box center [90, 142] width 90 height 39
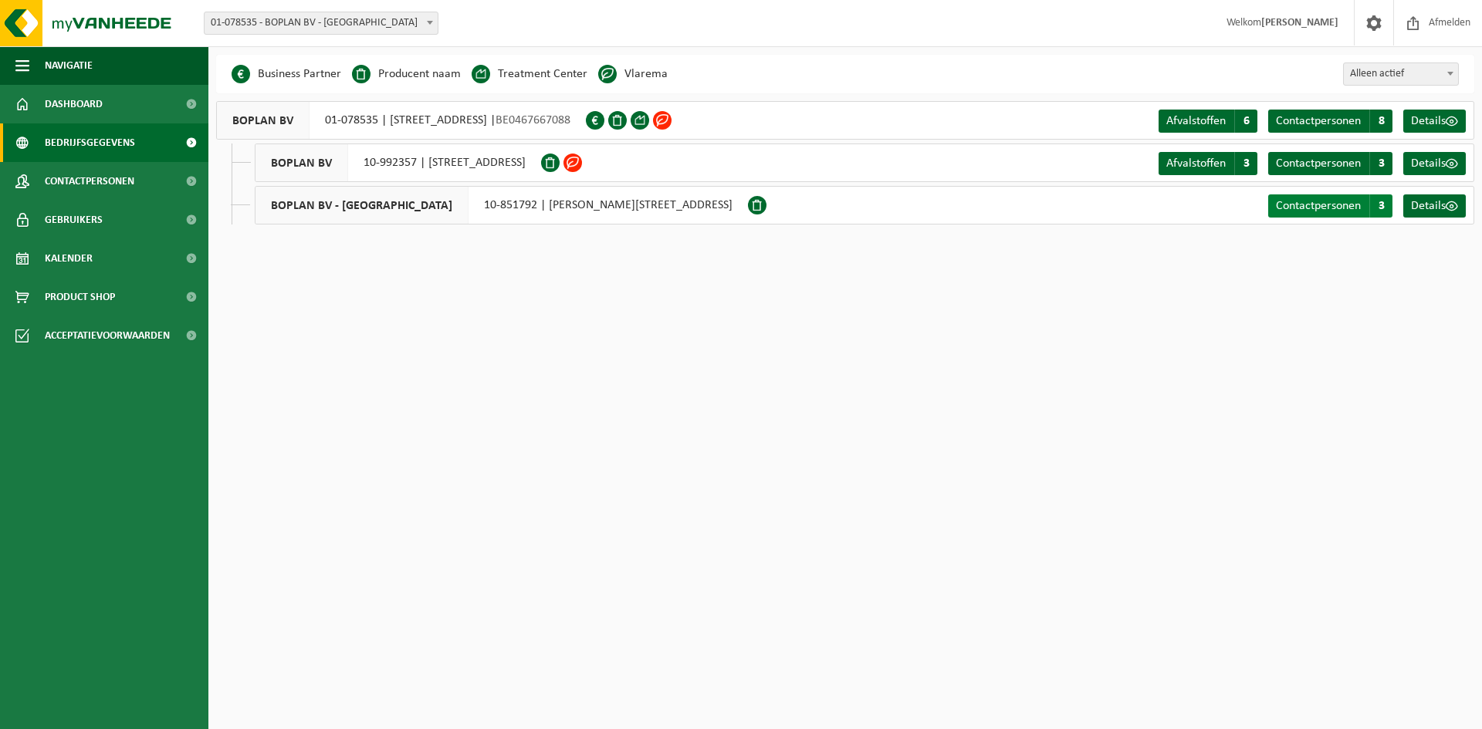
click at [1332, 206] on span "Contactpersonen" at bounding box center [1318, 206] width 85 height 12
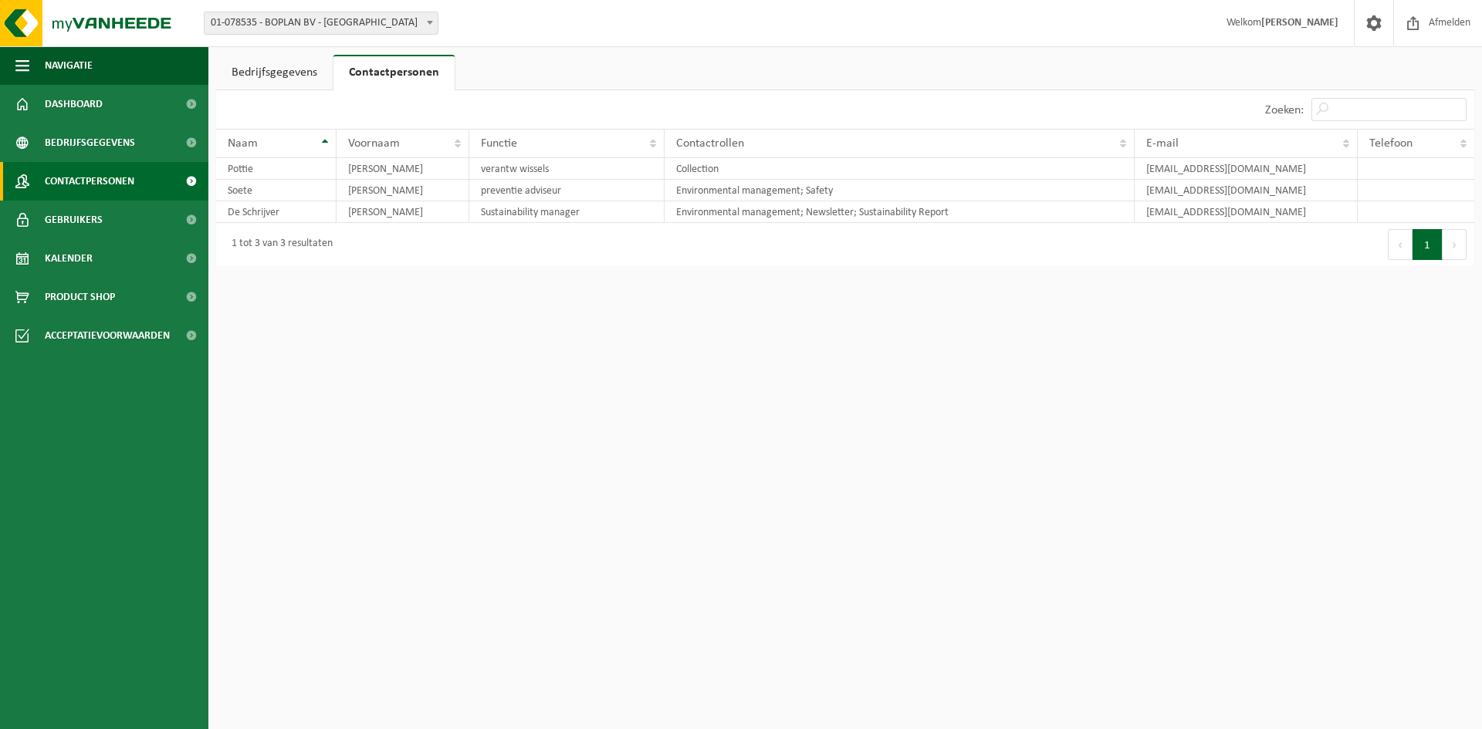
drag, startPoint x: 115, startPoint y: 182, endPoint x: 100, endPoint y: 180, distance: 15.6
click at [113, 182] on span "Contactpersonen" at bounding box center [90, 181] width 90 height 39
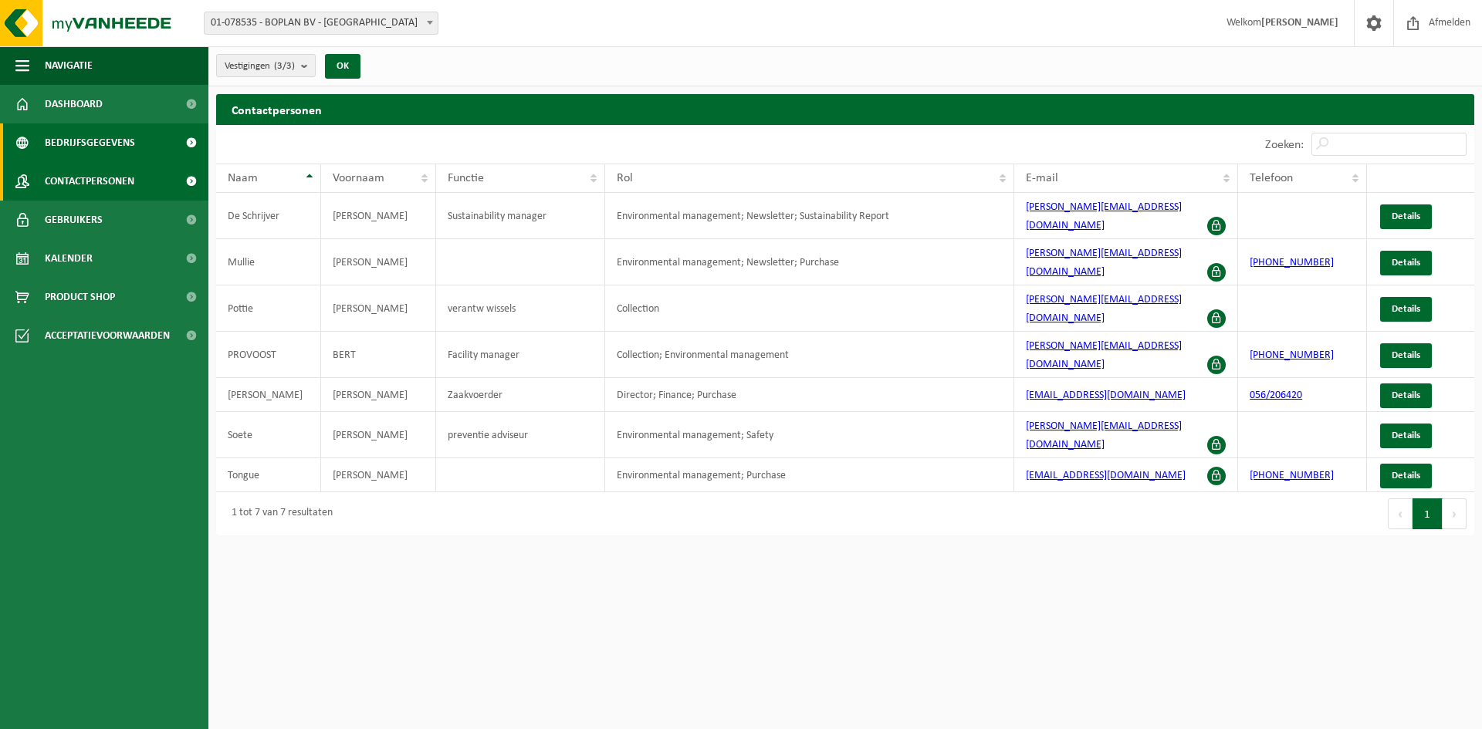
click at [76, 140] on span "Bedrijfsgegevens" at bounding box center [90, 142] width 90 height 39
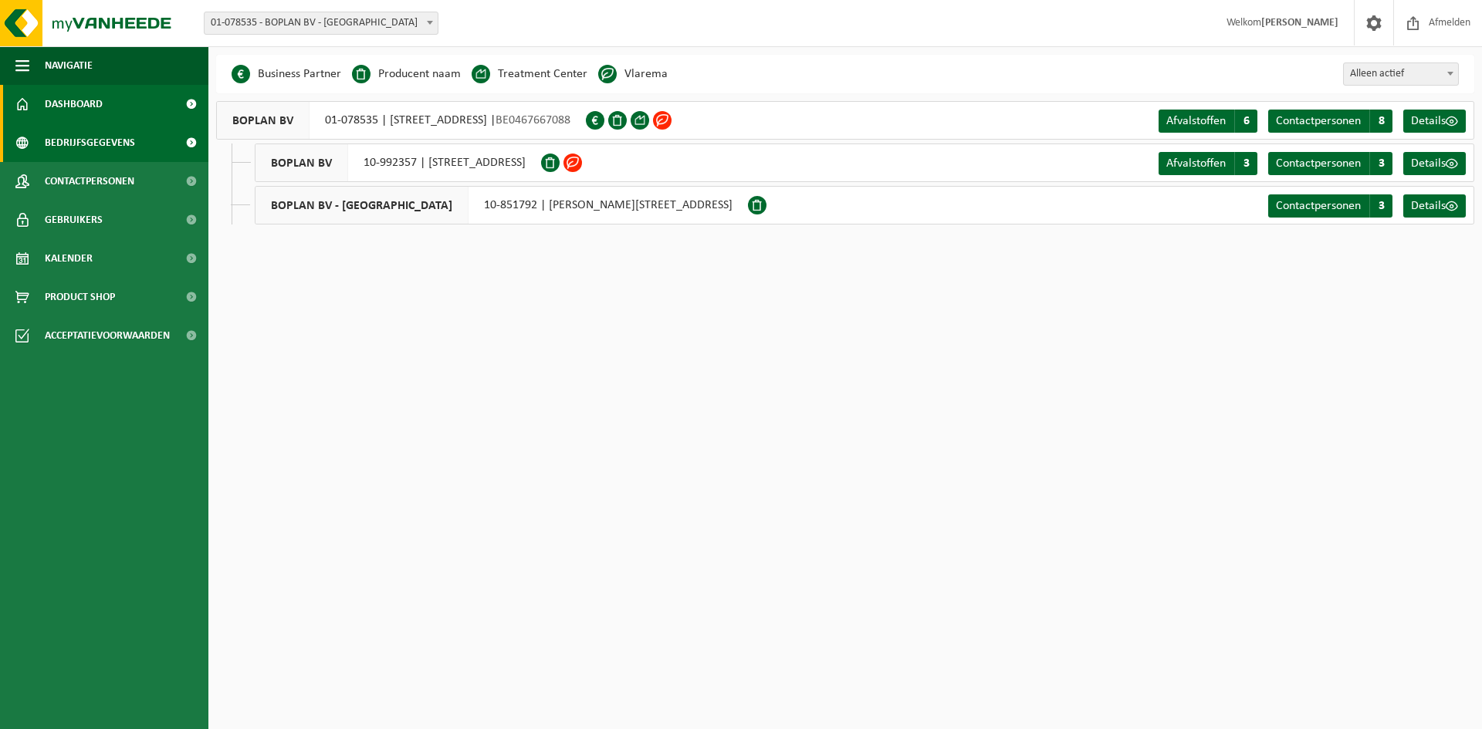
click at [62, 109] on span "Dashboard" at bounding box center [74, 104] width 58 height 39
